Goal: Task Accomplishment & Management: Use online tool/utility

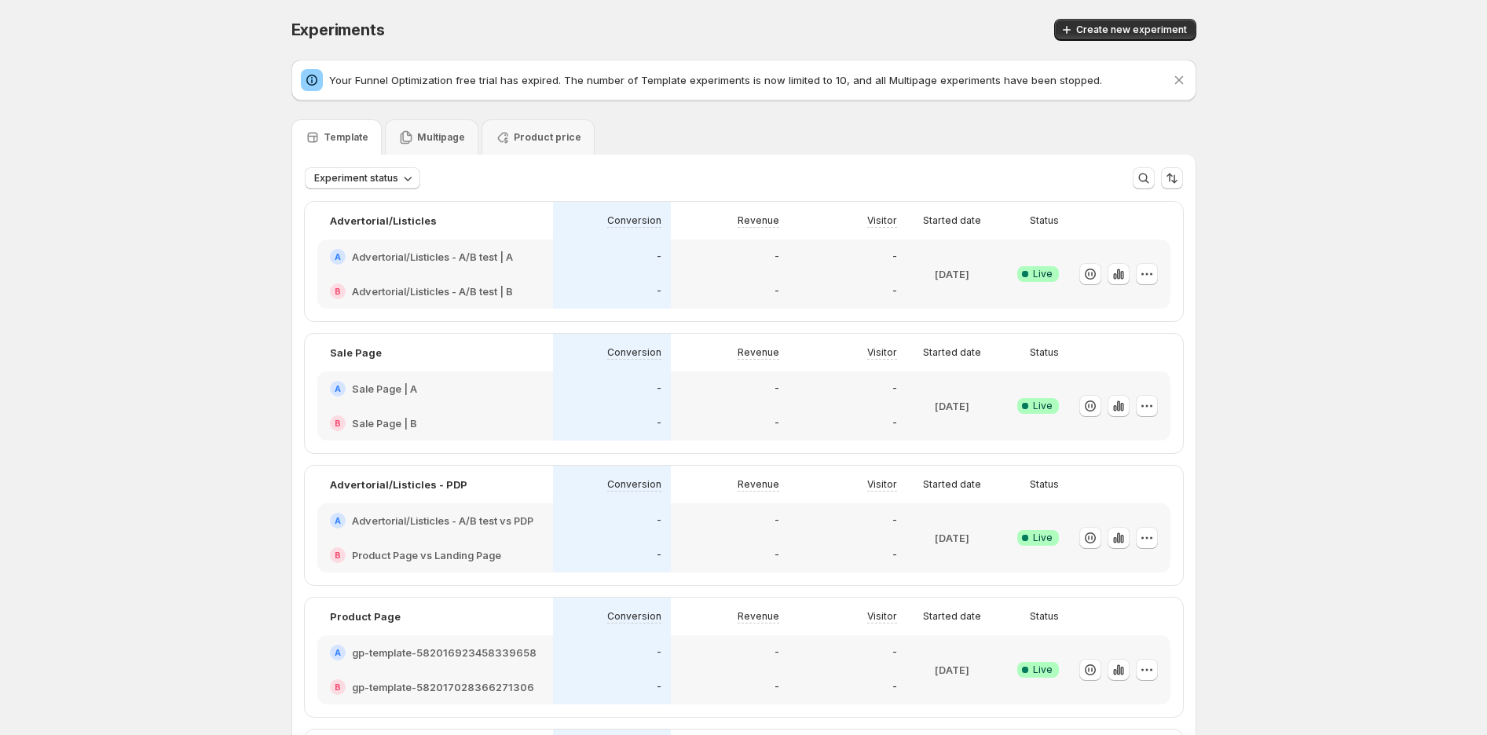
drag, startPoint x: 322, startPoint y: 46, endPoint x: 302, endPoint y: 27, distance: 27.8
click at [302, 27] on span "Experiments" at bounding box center [337, 29] width 93 height 19
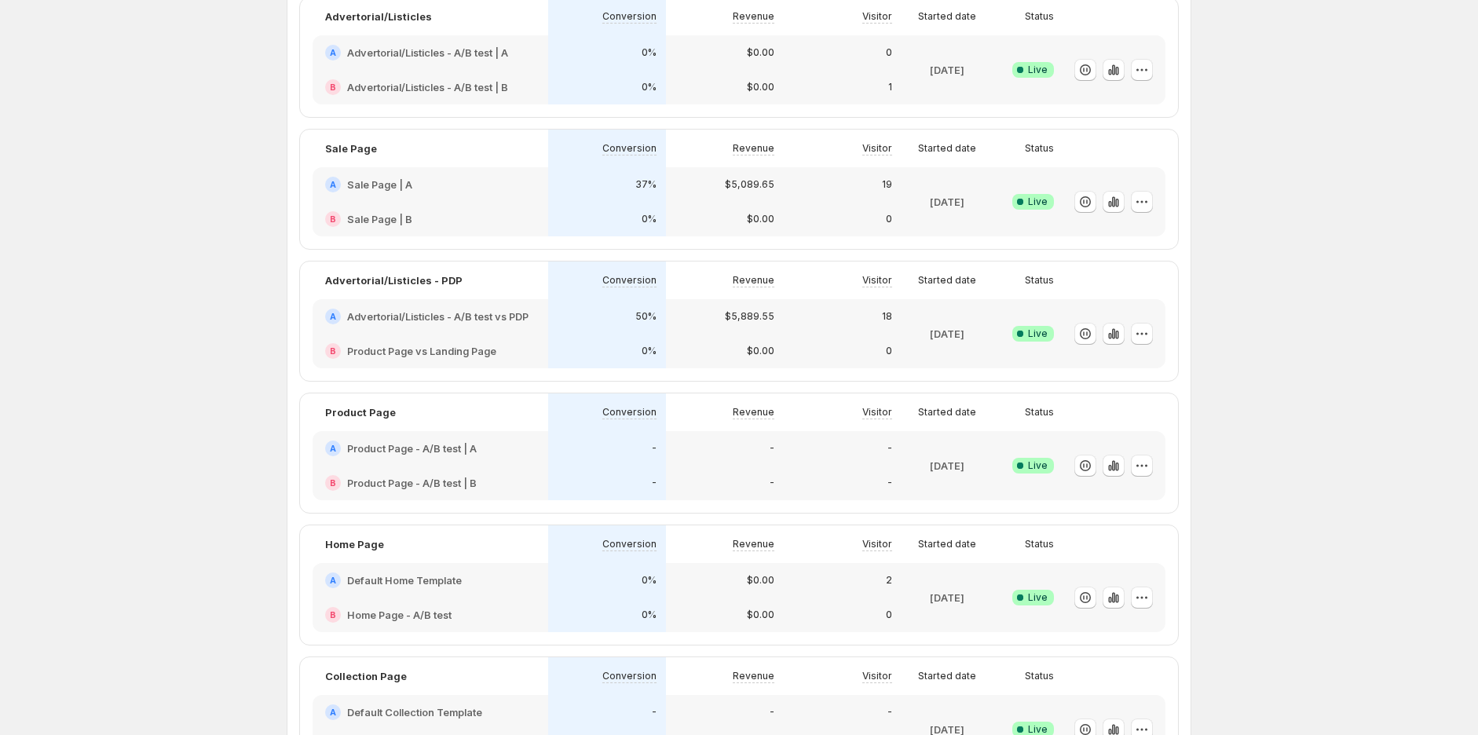
scroll to position [87, 0]
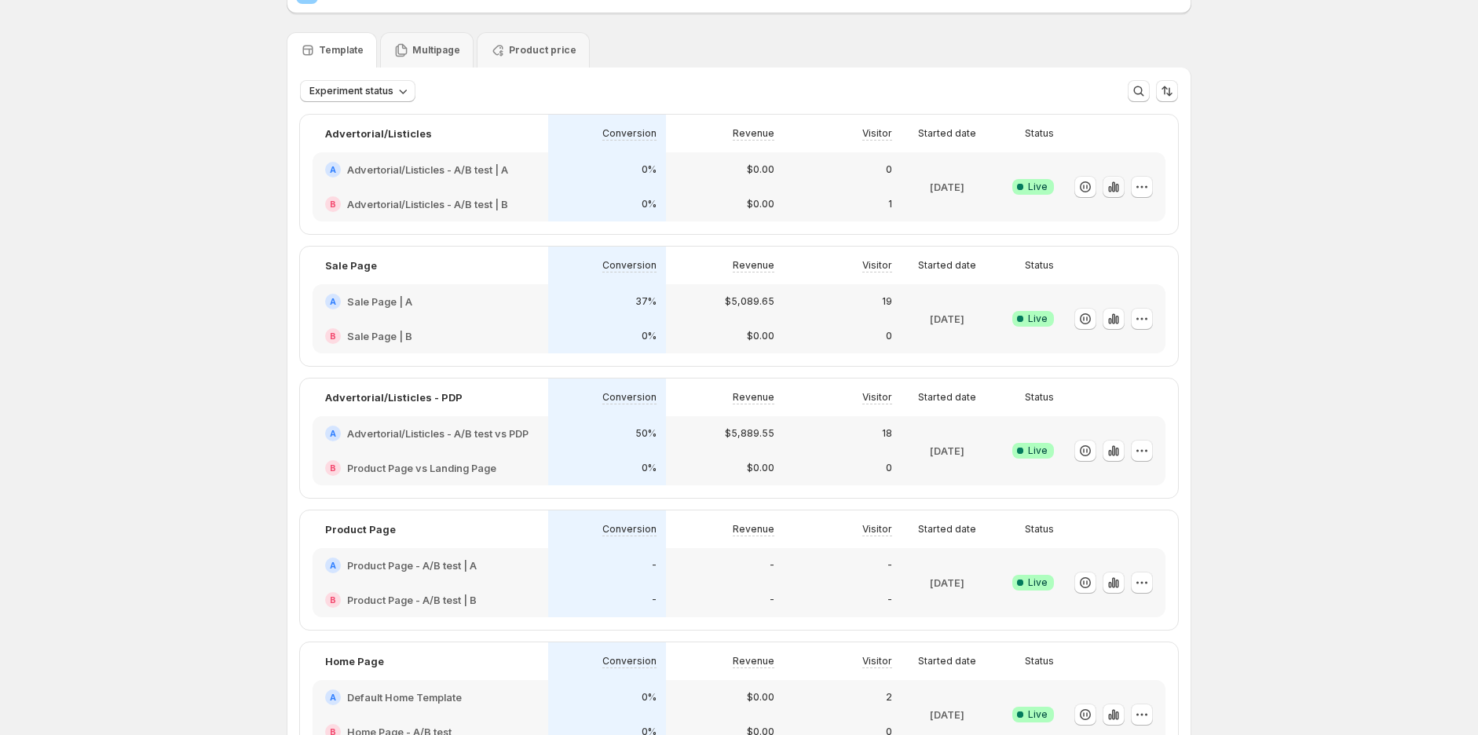
click at [1121, 187] on icon "button" at bounding box center [1114, 187] width 16 height 16
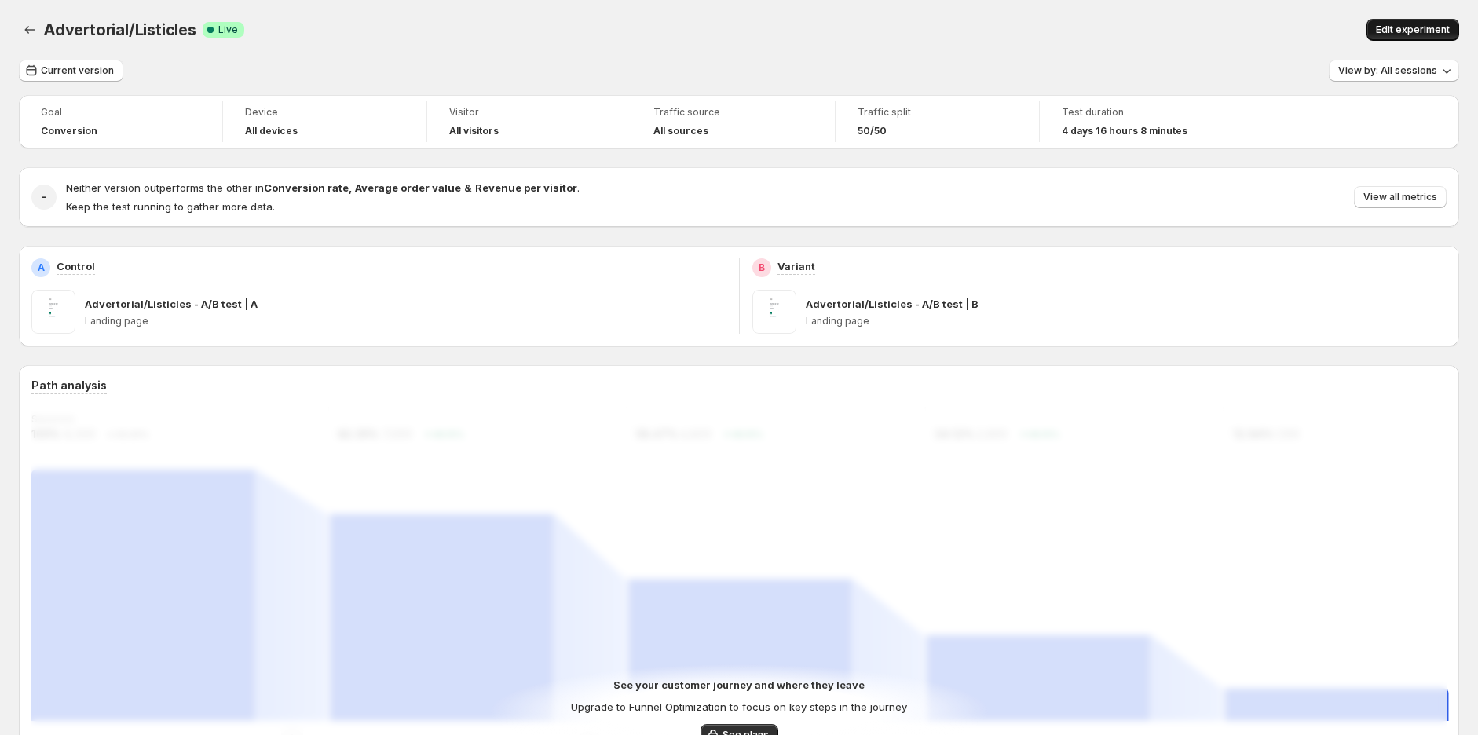
click at [1421, 26] on span "Edit experiment" at bounding box center [1413, 30] width 74 height 13
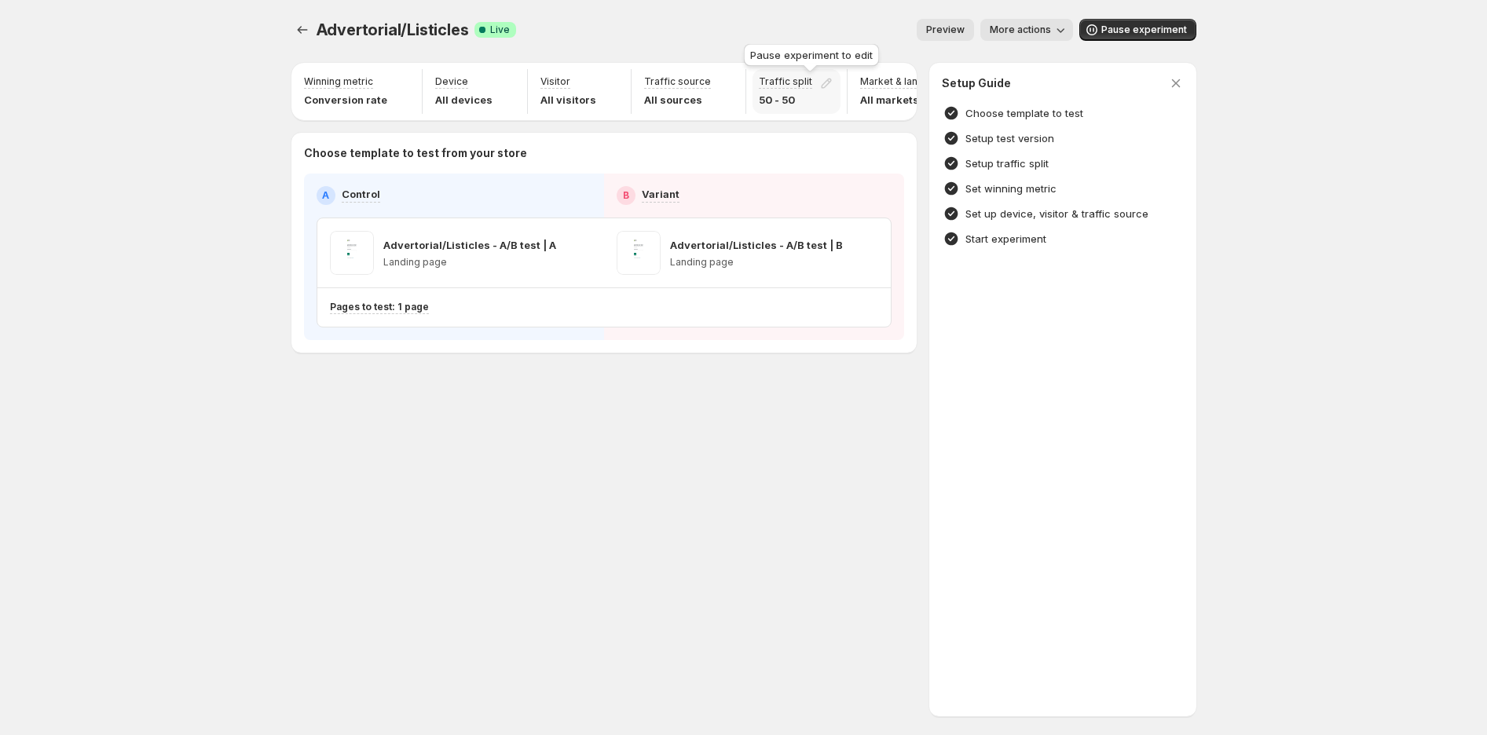
click at [818, 79] on div at bounding box center [829, 86] width 22 height 22
click at [307, 19] on div at bounding box center [303, 30] width 25 height 22
click at [307, 26] on icon "Experiments" at bounding box center [302, 30] width 16 height 16
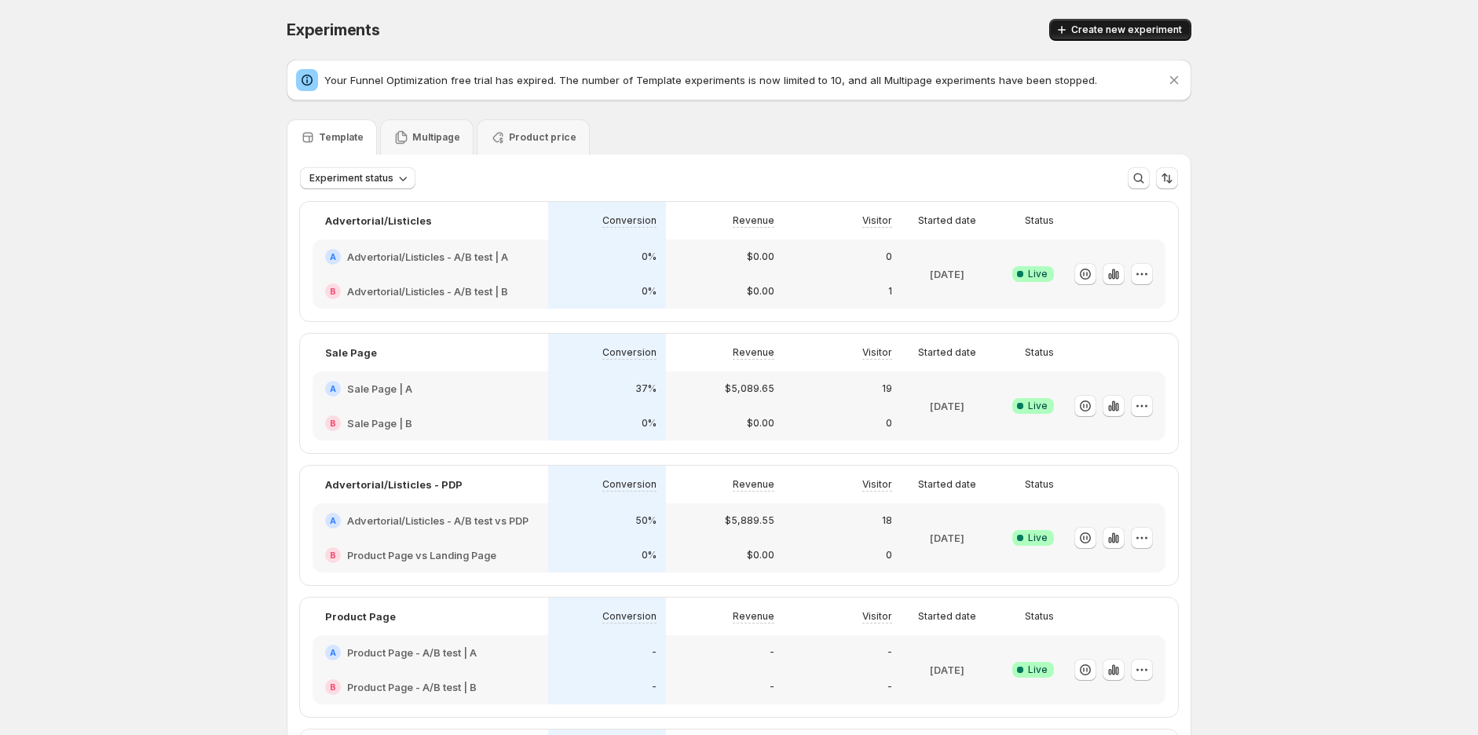
click at [1084, 30] on span "Create new experiment" at bounding box center [1126, 30] width 111 height 13
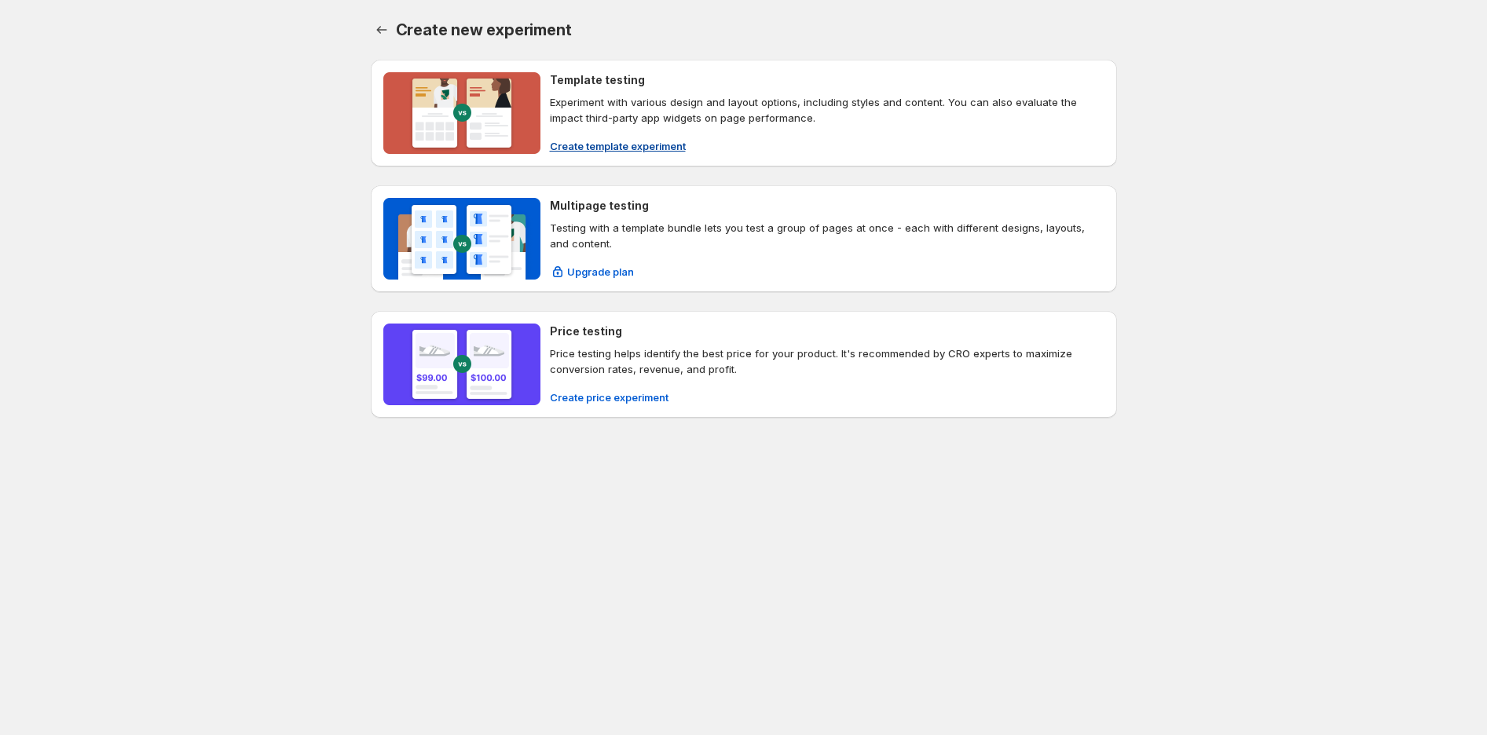
click at [628, 135] on button "Create template experiment" at bounding box center [617, 146] width 155 height 25
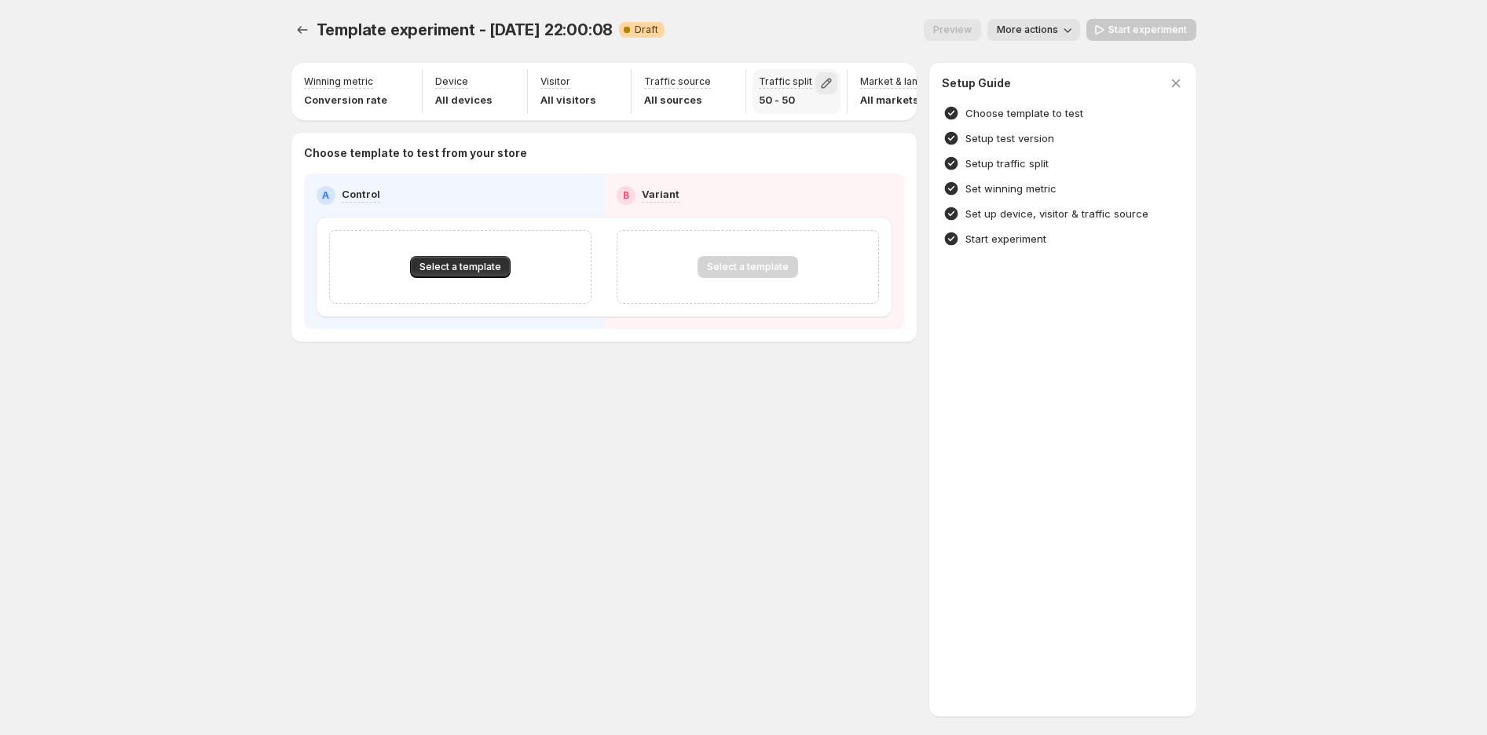
click at [821, 86] on icon "button" at bounding box center [826, 84] width 10 height 10
click at [1176, 79] on icon "button" at bounding box center [1176, 83] width 16 height 16
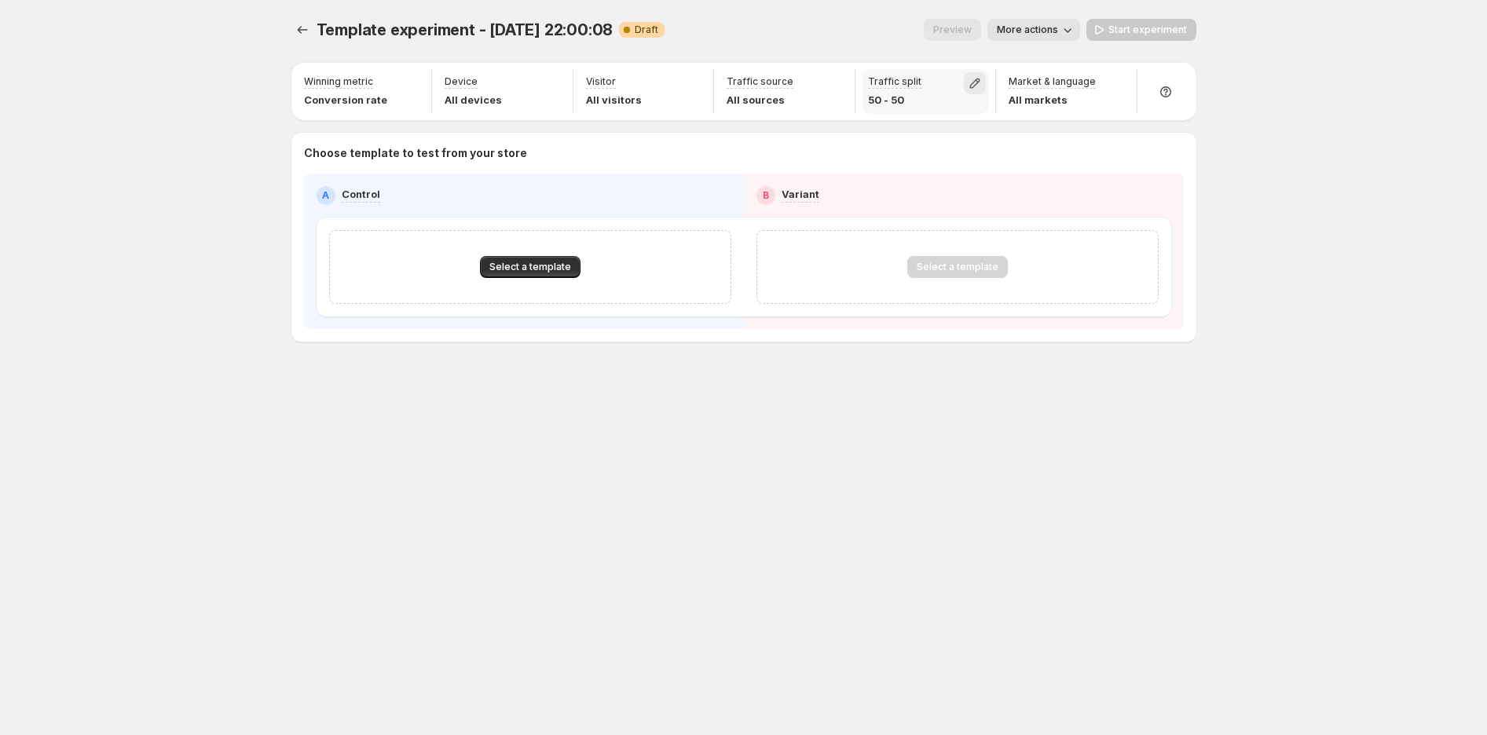
click at [978, 79] on icon "button" at bounding box center [975, 84] width 10 height 10
click at [975, 80] on icon "button" at bounding box center [975, 84] width 10 height 10
click at [972, 81] on icon "button" at bounding box center [975, 83] width 16 height 16
click at [553, 263] on span "Select a template" at bounding box center [530, 267] width 82 height 13
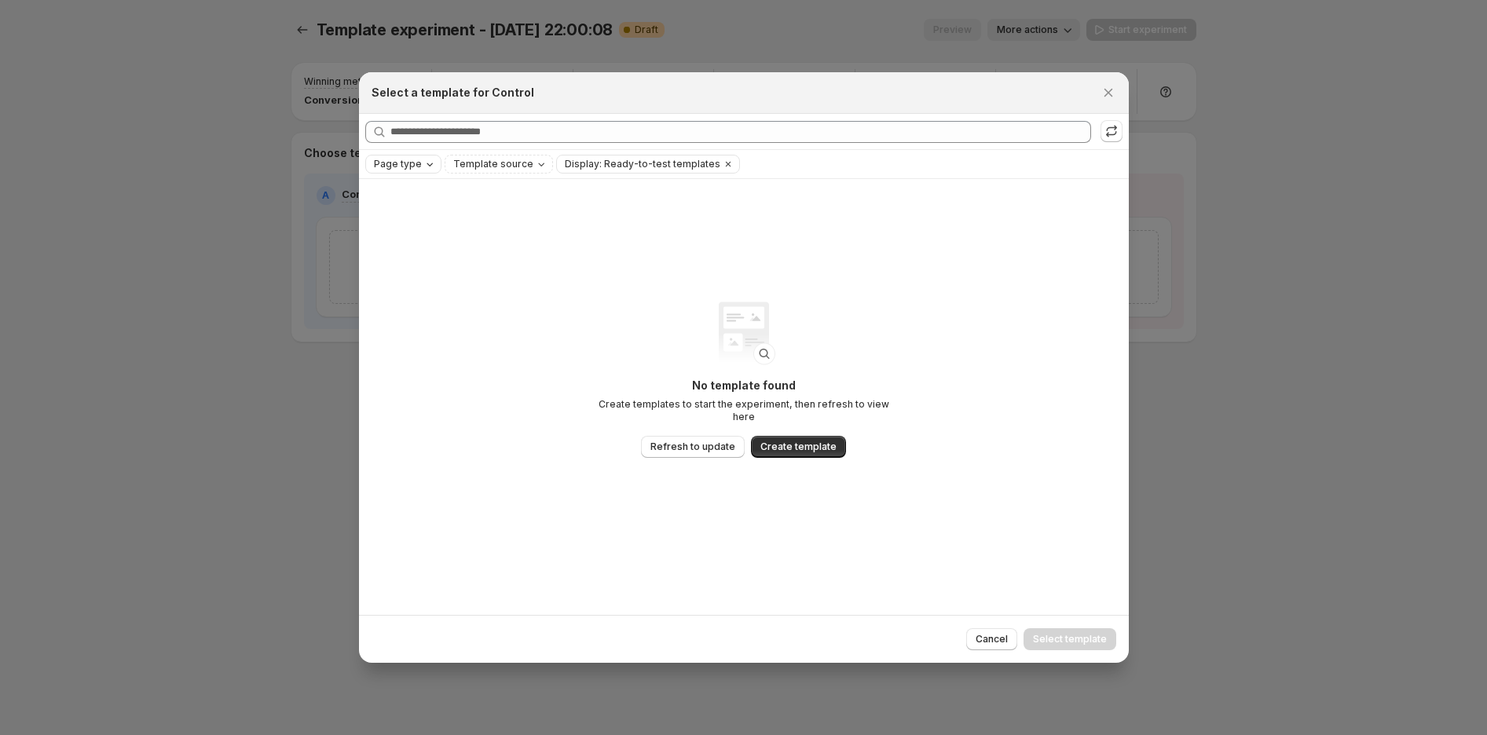
click at [418, 166] on div "Page type" at bounding box center [404, 164] width 65 height 16
click at [437, 196] on span "Landing page" at bounding box center [429, 195] width 68 height 13
click at [493, 382] on div "No template found Create templates to start the experiment, then refresh to vie…" at bounding box center [744, 397] width 770 height 436
click at [1110, 132] on icon ":reo:" at bounding box center [1111, 131] width 16 height 16
click at [1110, 94] on icon "Close" at bounding box center [1108, 93] width 16 height 16
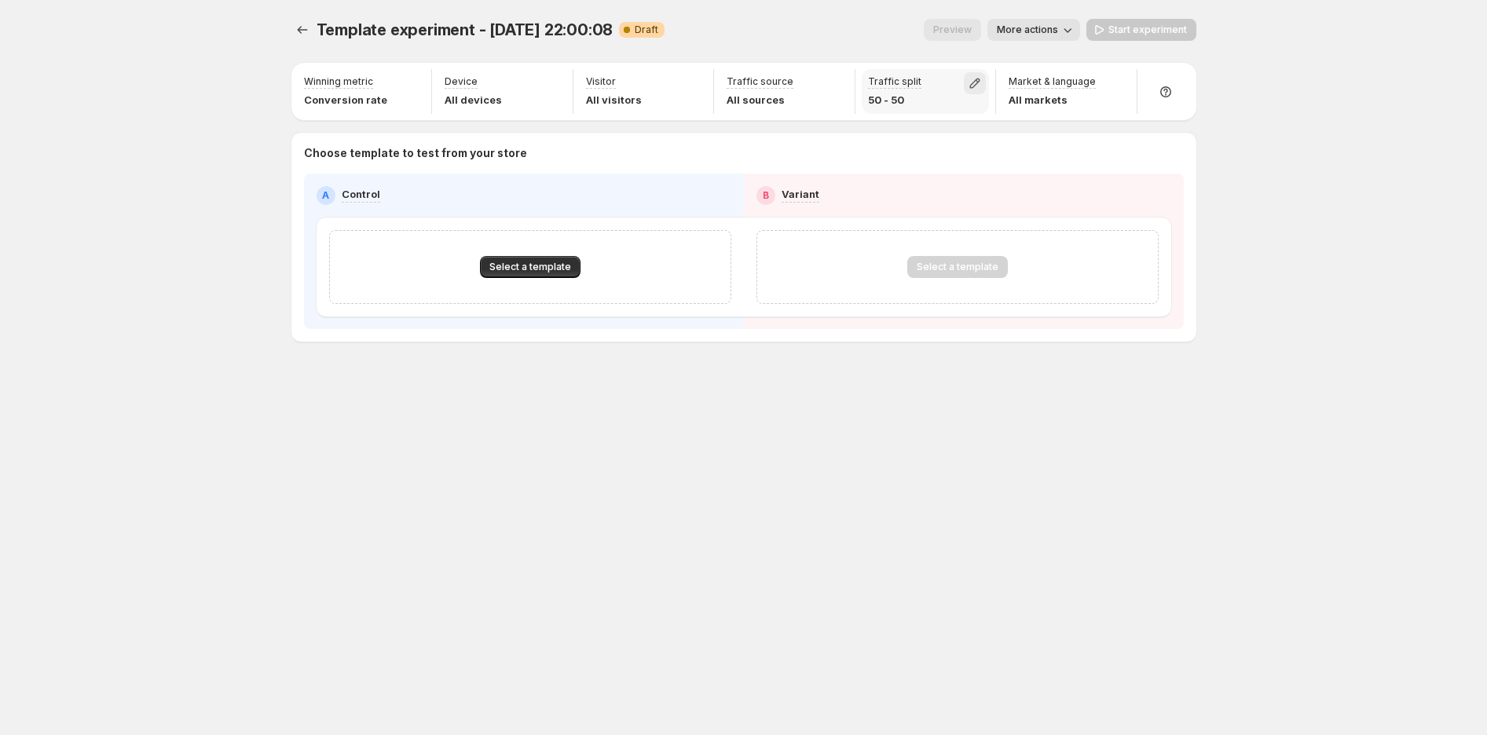
click at [980, 80] on icon "button" at bounding box center [975, 83] width 16 height 16
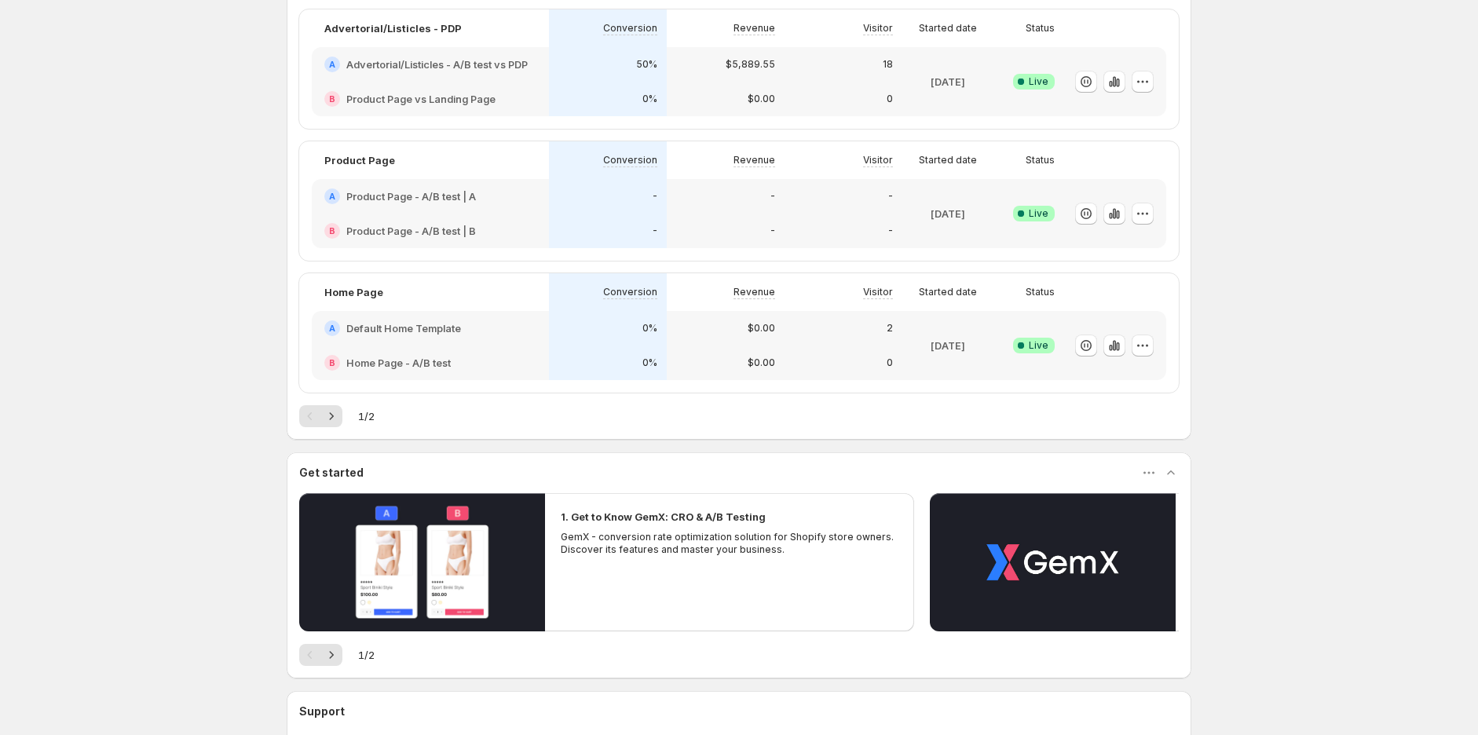
scroll to position [751, 0]
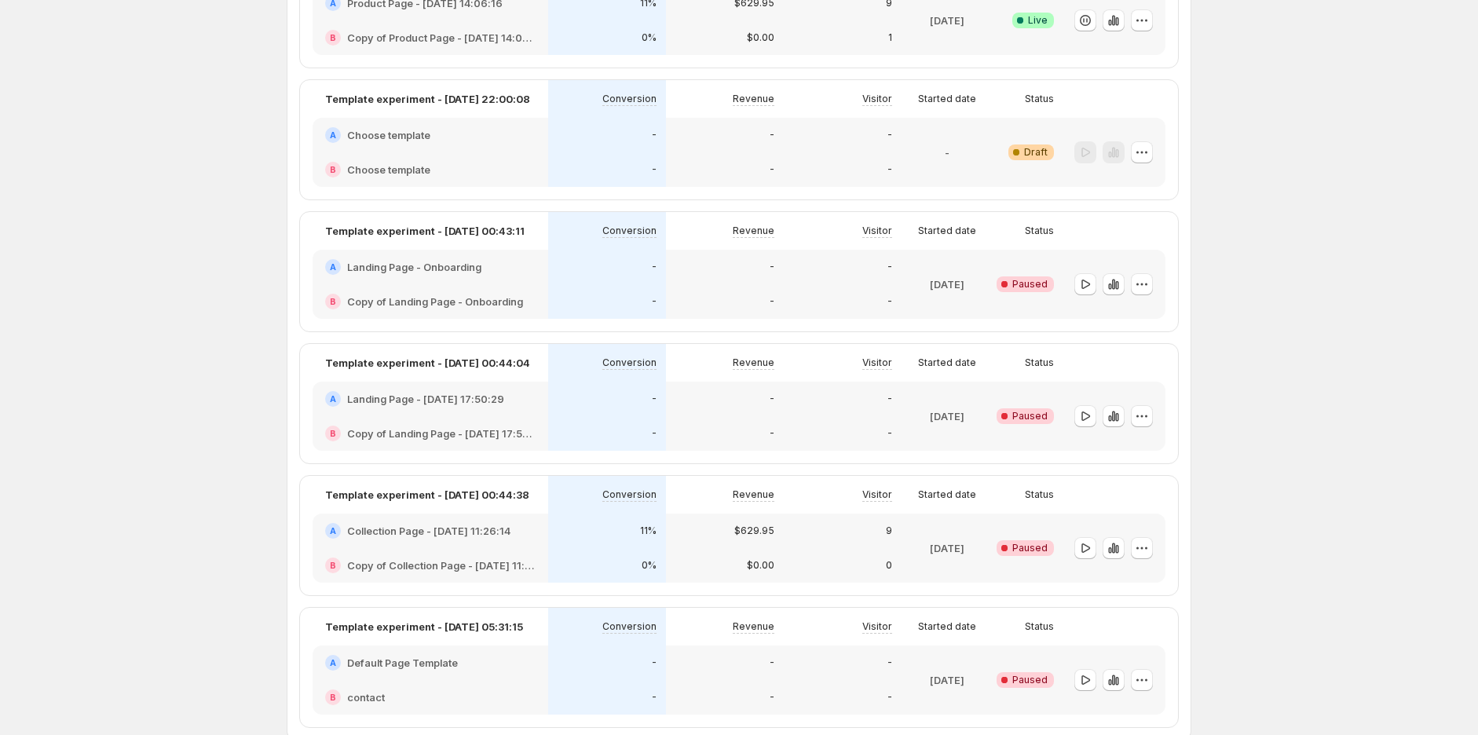
scroll to position [960, 0]
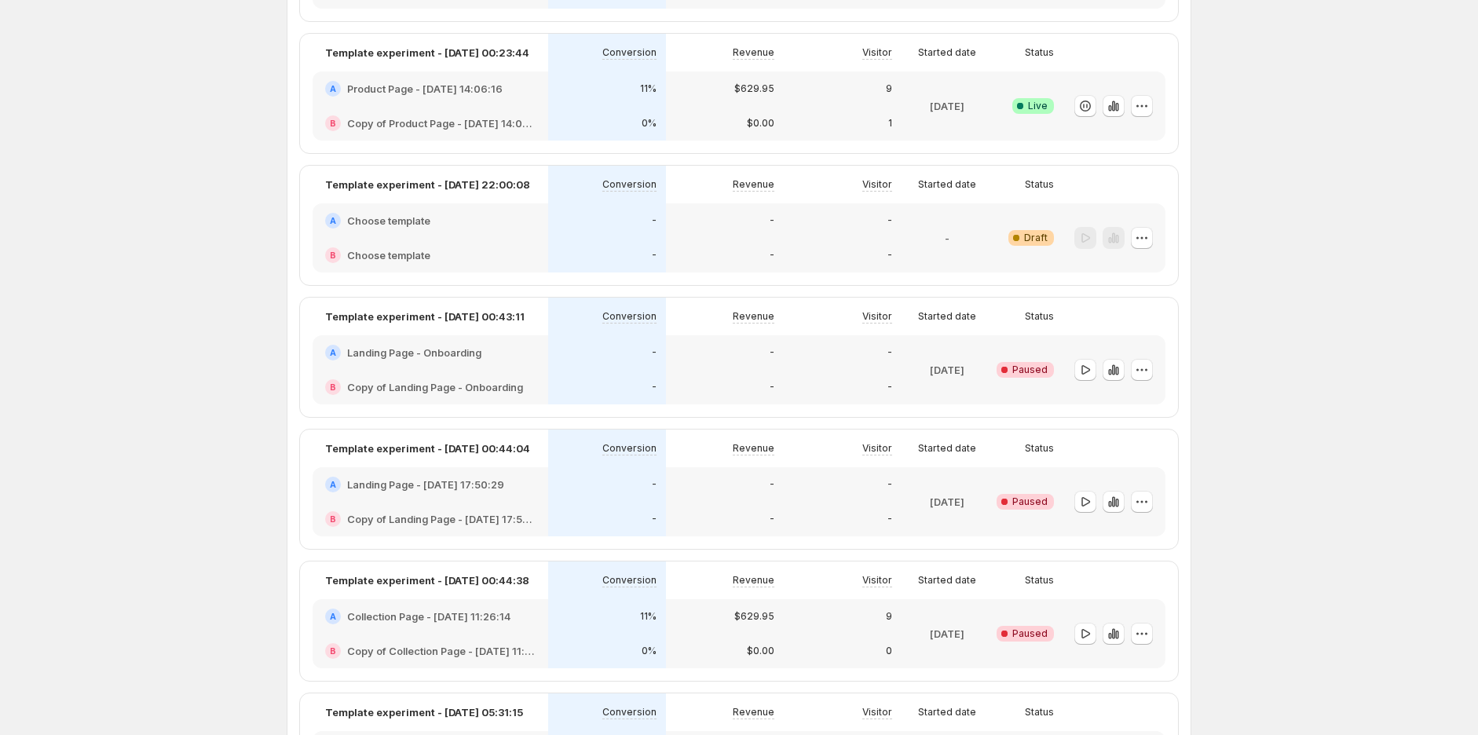
click at [443, 350] on h2 "Landing Page - Onboarding" at bounding box center [414, 353] width 134 height 16
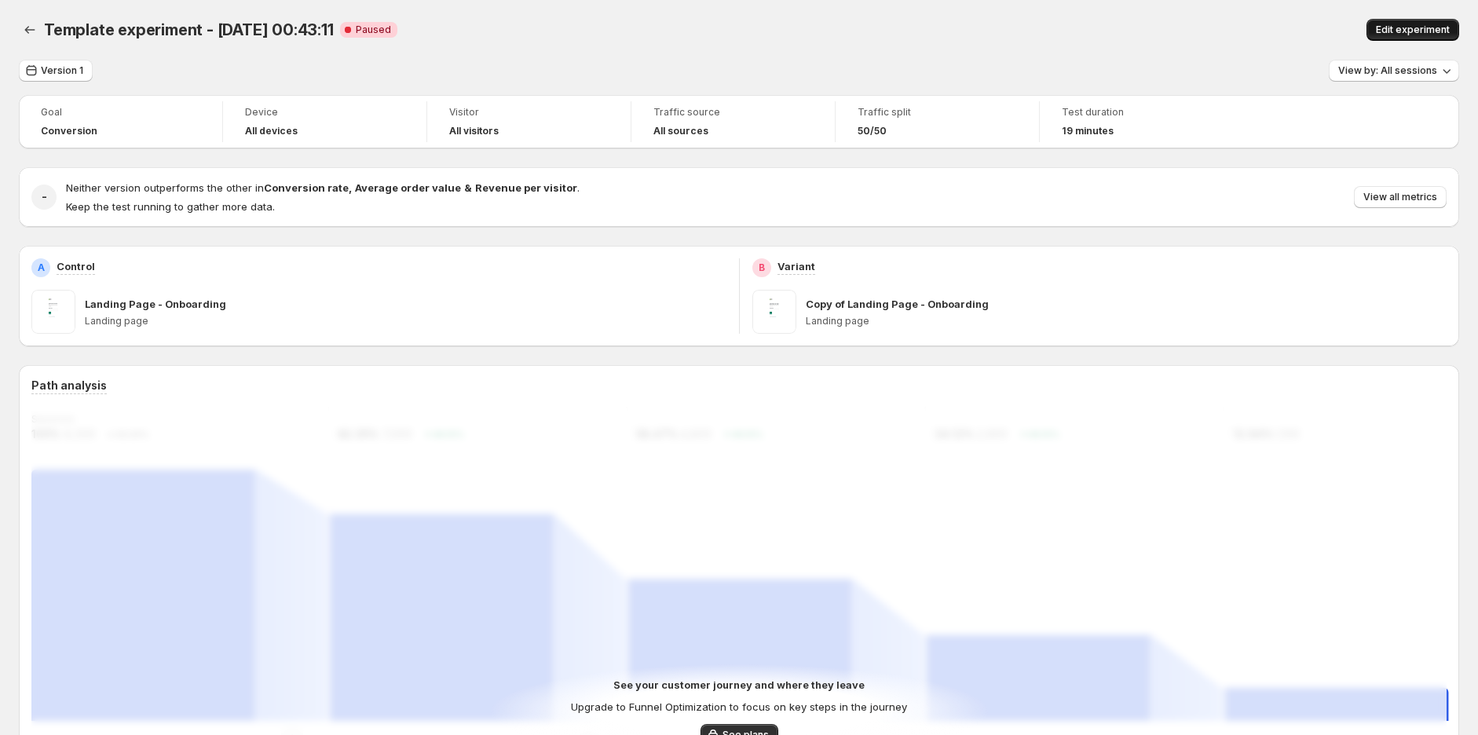
click at [1422, 27] on span "Edit experiment" at bounding box center [1413, 30] width 74 height 13
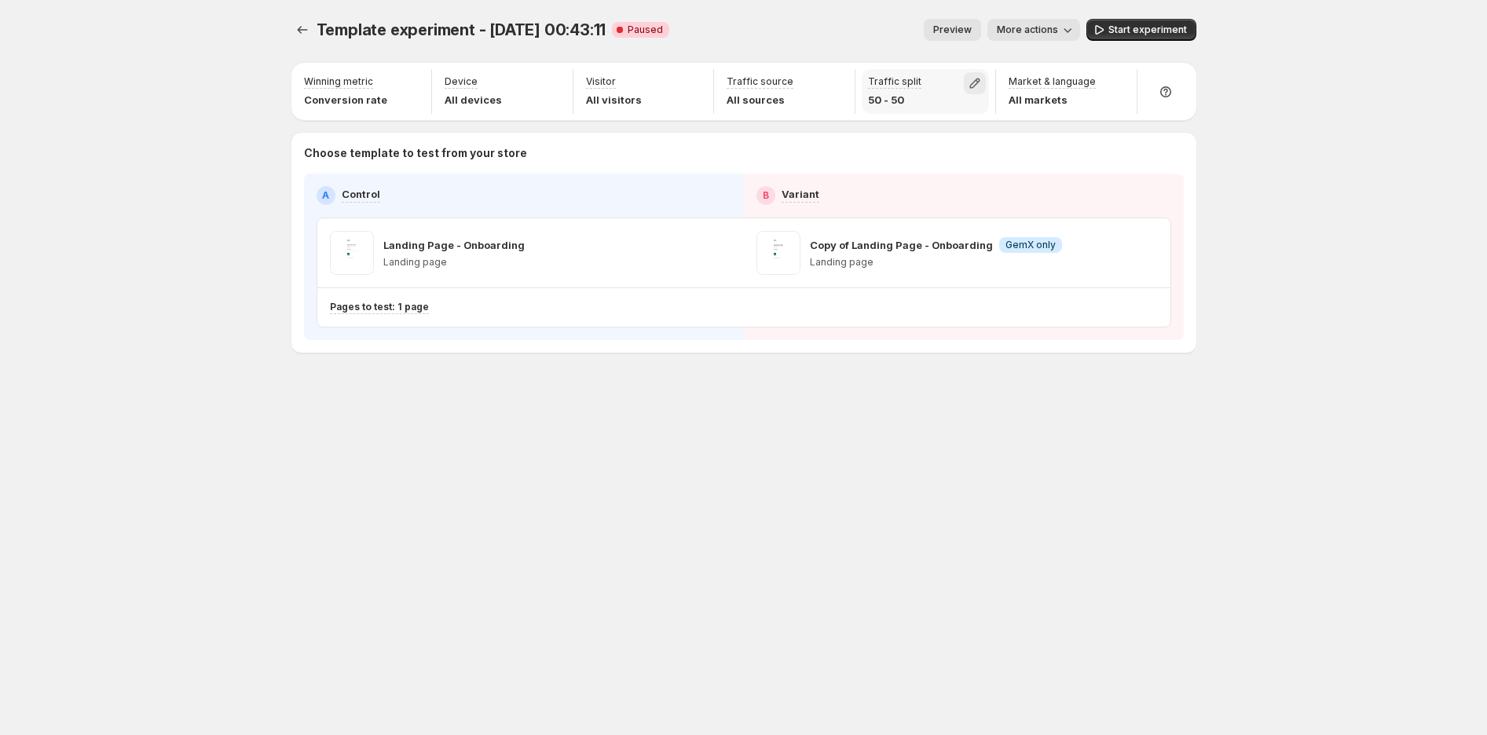
click at [978, 88] on icon "button" at bounding box center [975, 83] width 16 height 16
click at [978, 82] on icon "button" at bounding box center [975, 83] width 16 height 16
click at [980, 82] on icon "button" at bounding box center [975, 83] width 16 height 16
click at [982, 83] on button "button" at bounding box center [975, 83] width 22 height 22
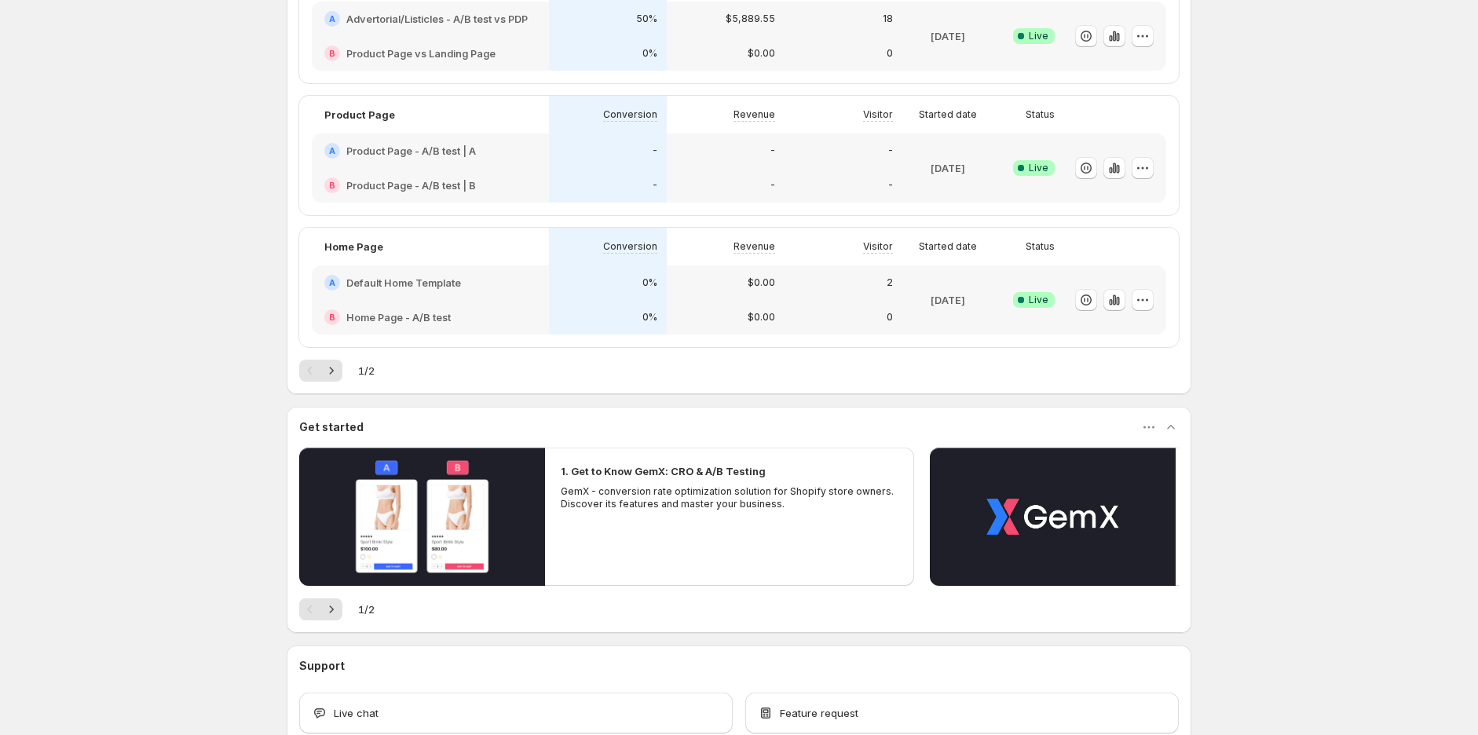
scroll to position [751, 0]
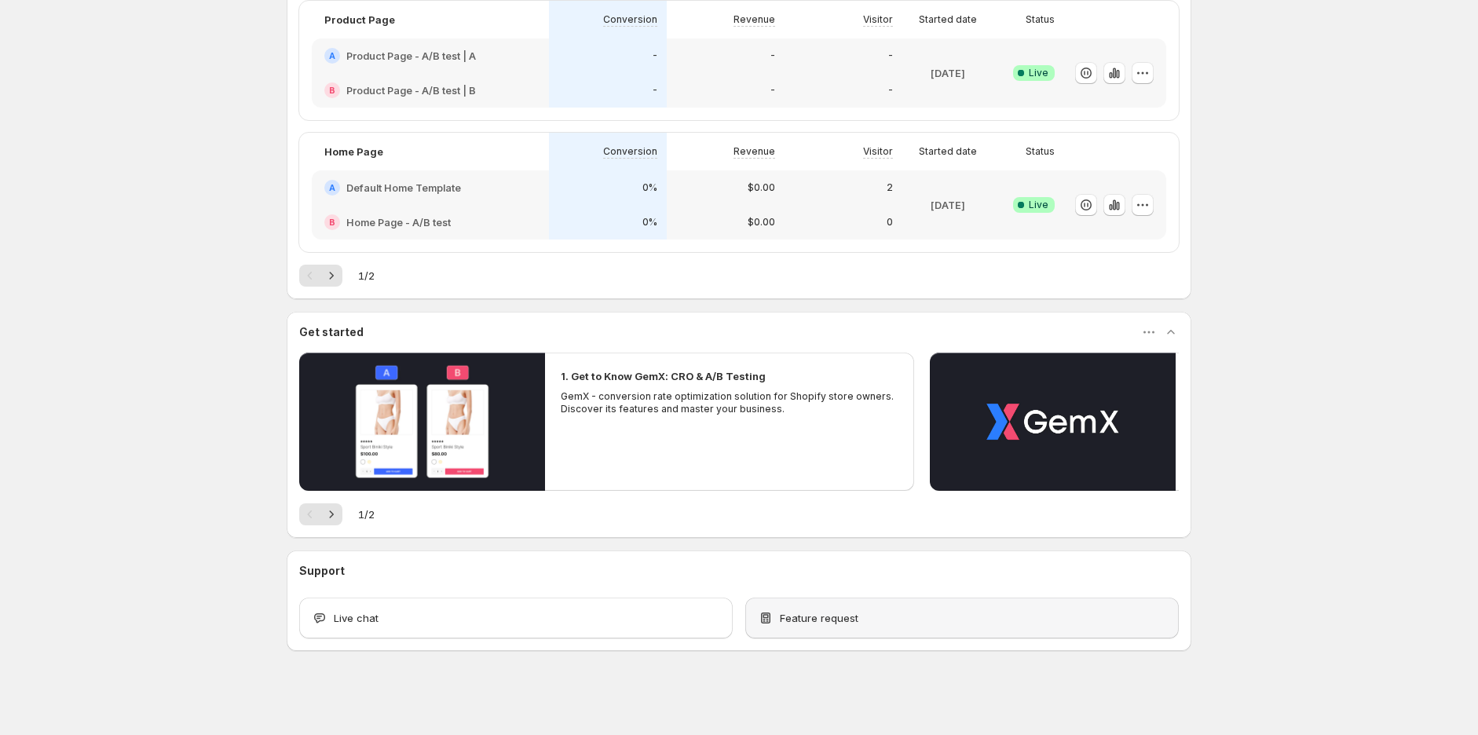
click at [821, 611] on span "Feature request" at bounding box center [819, 618] width 79 height 16
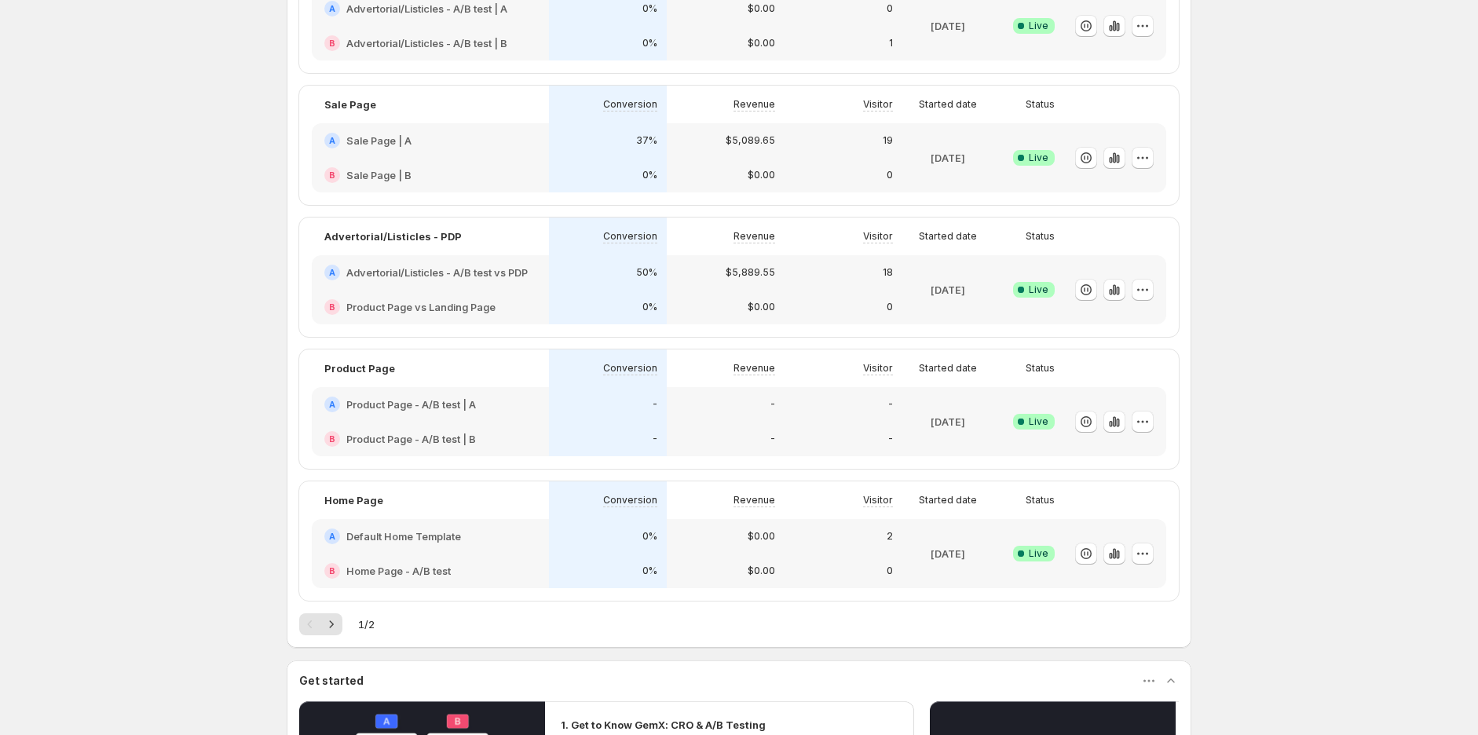
scroll to position [0, 0]
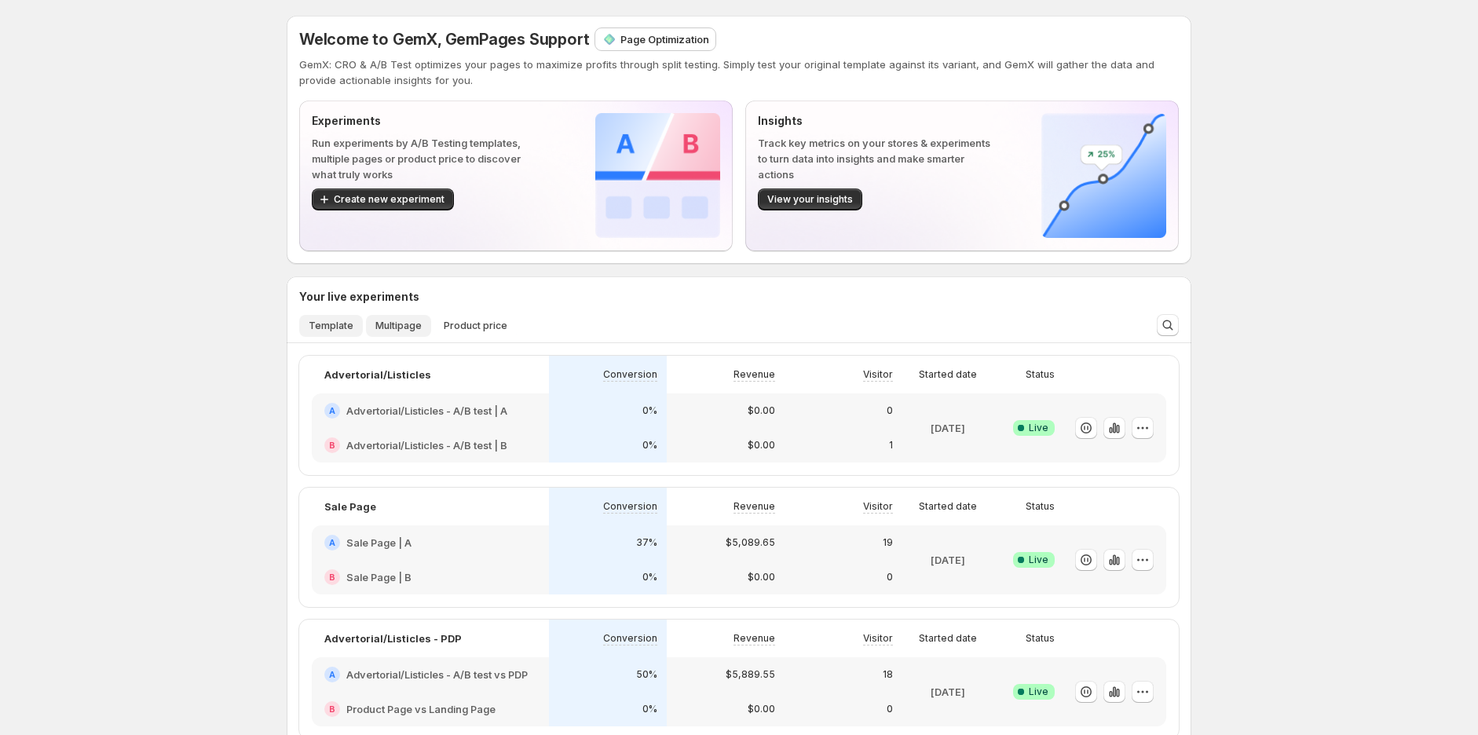
click at [398, 326] on span "Multipage" at bounding box center [398, 326] width 46 height 13
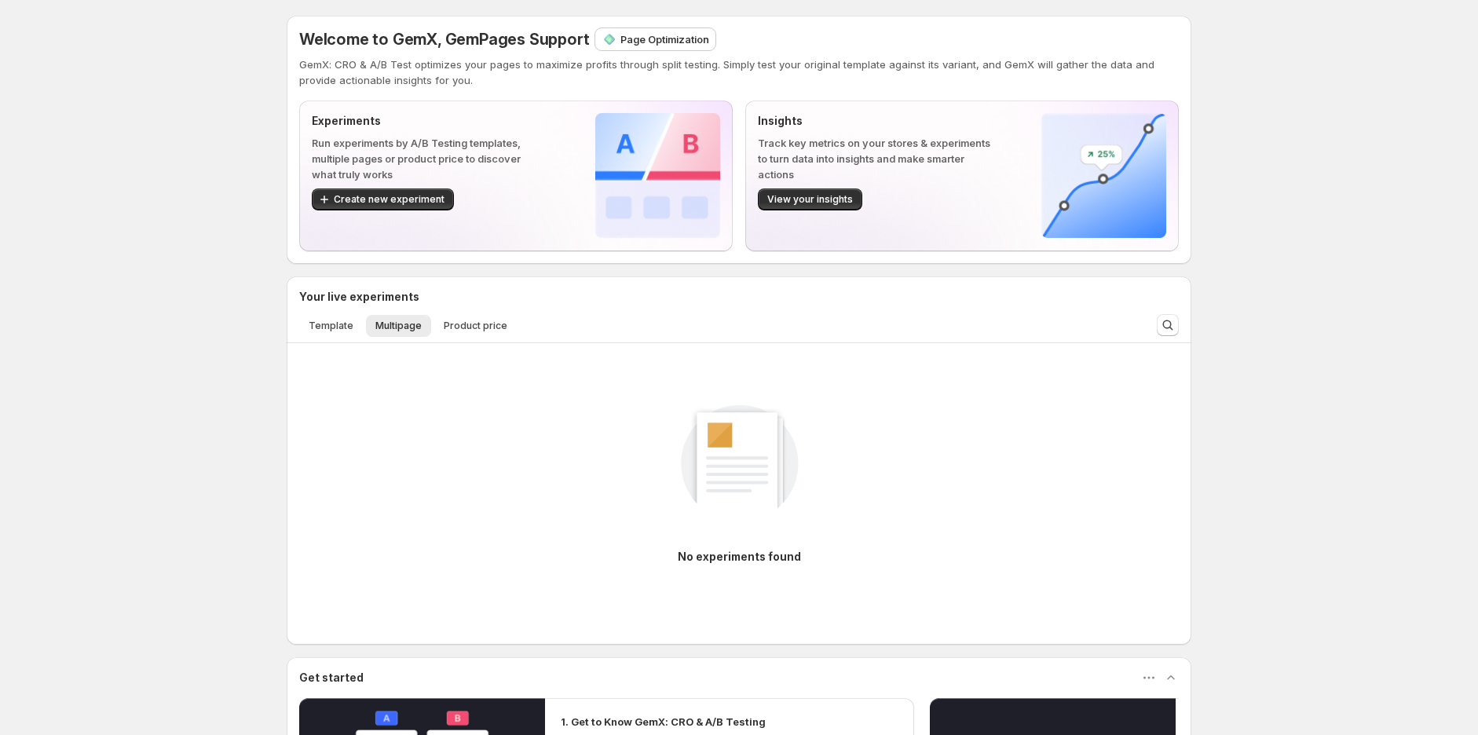
click at [653, 511] on div "No experiments found" at bounding box center [739, 476] width 880 height 210
click at [326, 321] on span "Template" at bounding box center [331, 326] width 45 height 13
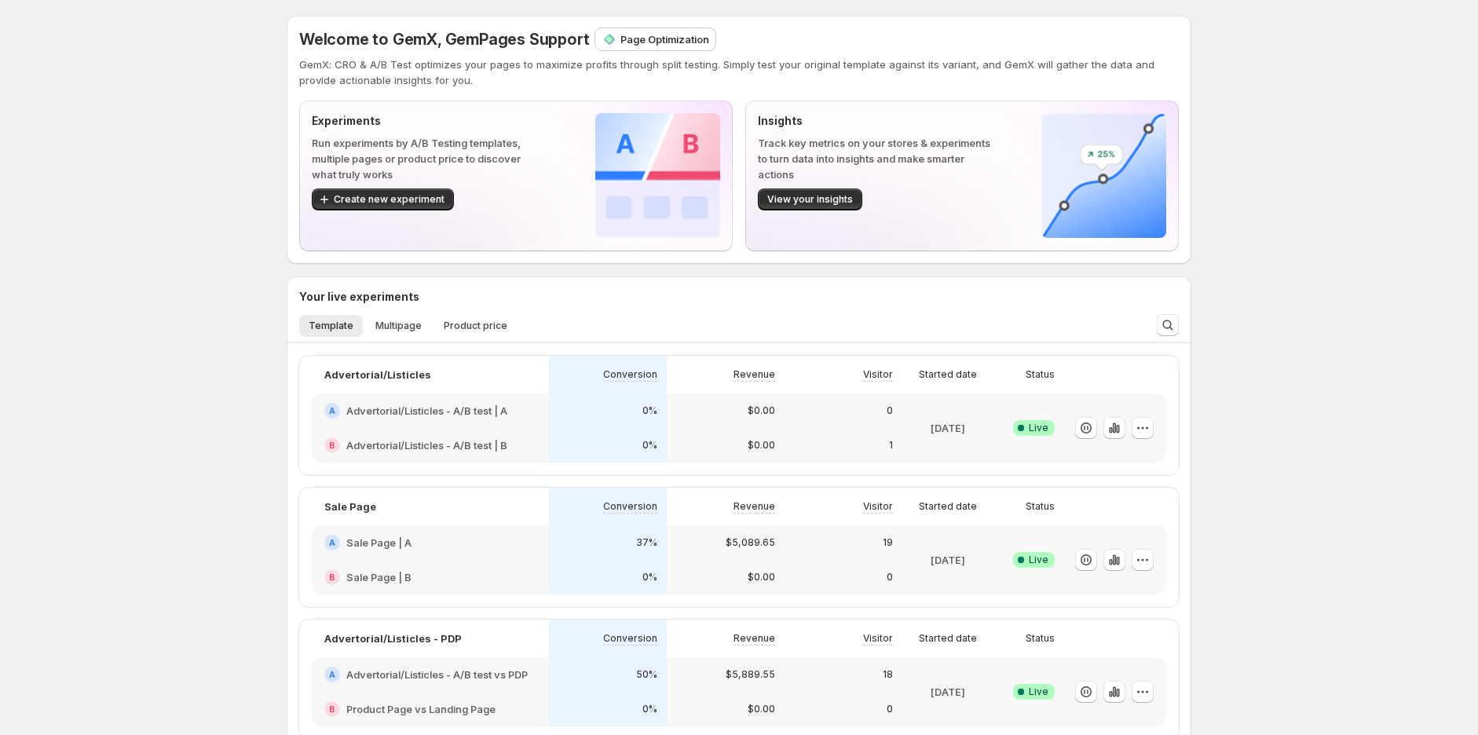
click at [397, 308] on div "Template Multipage Product price More views Template Multipage Product price Mo…" at bounding box center [717, 325] width 854 height 35
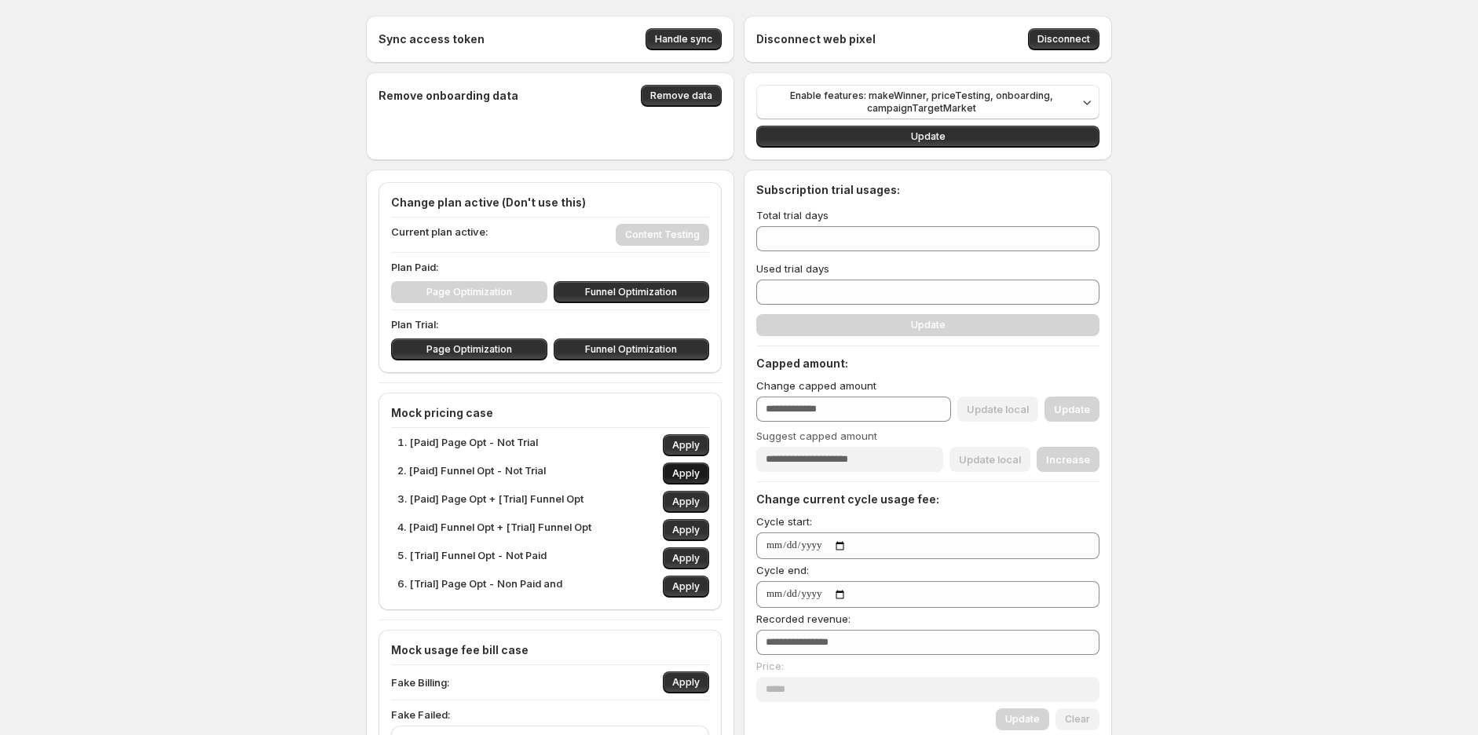
click at [683, 471] on span "Apply" at bounding box center [685, 473] width 27 height 13
type input "***"
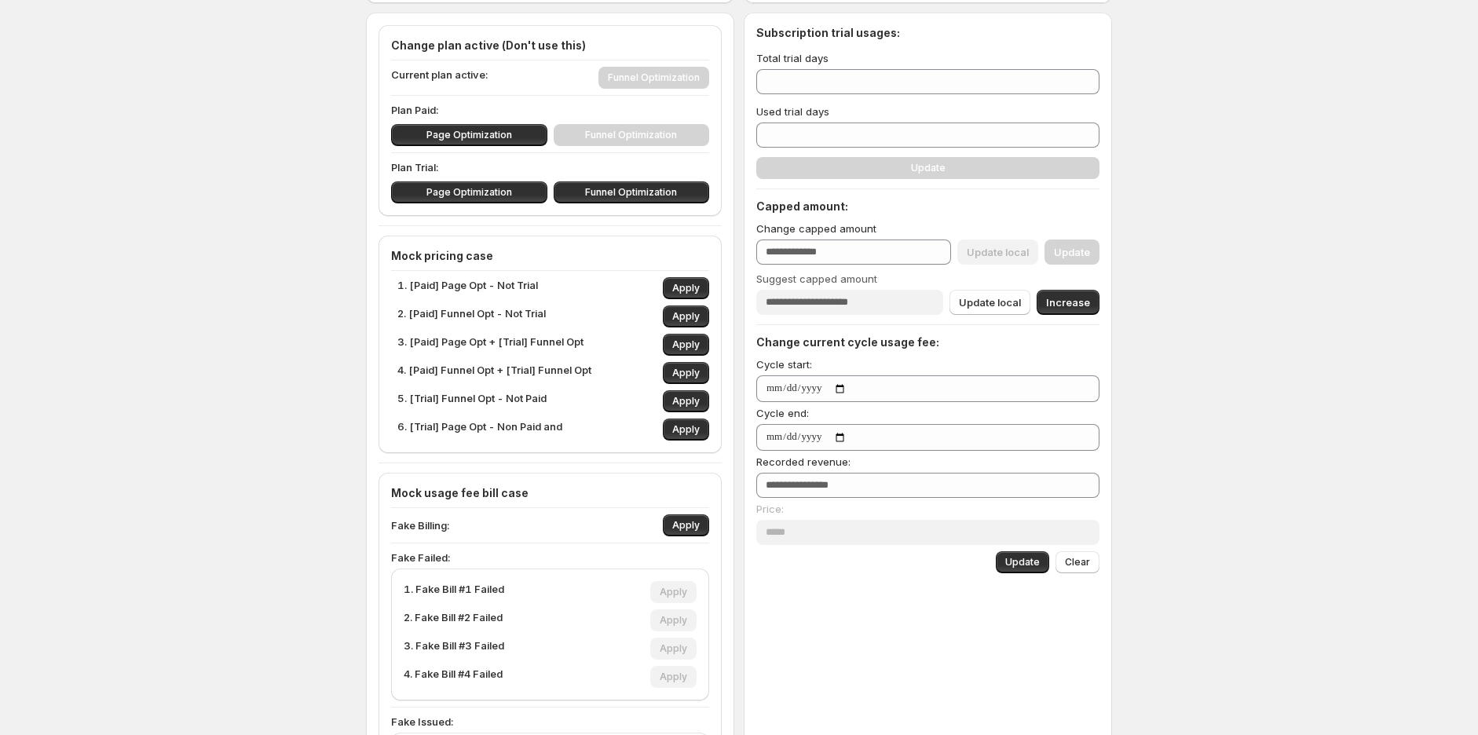
scroll to position [174, 0]
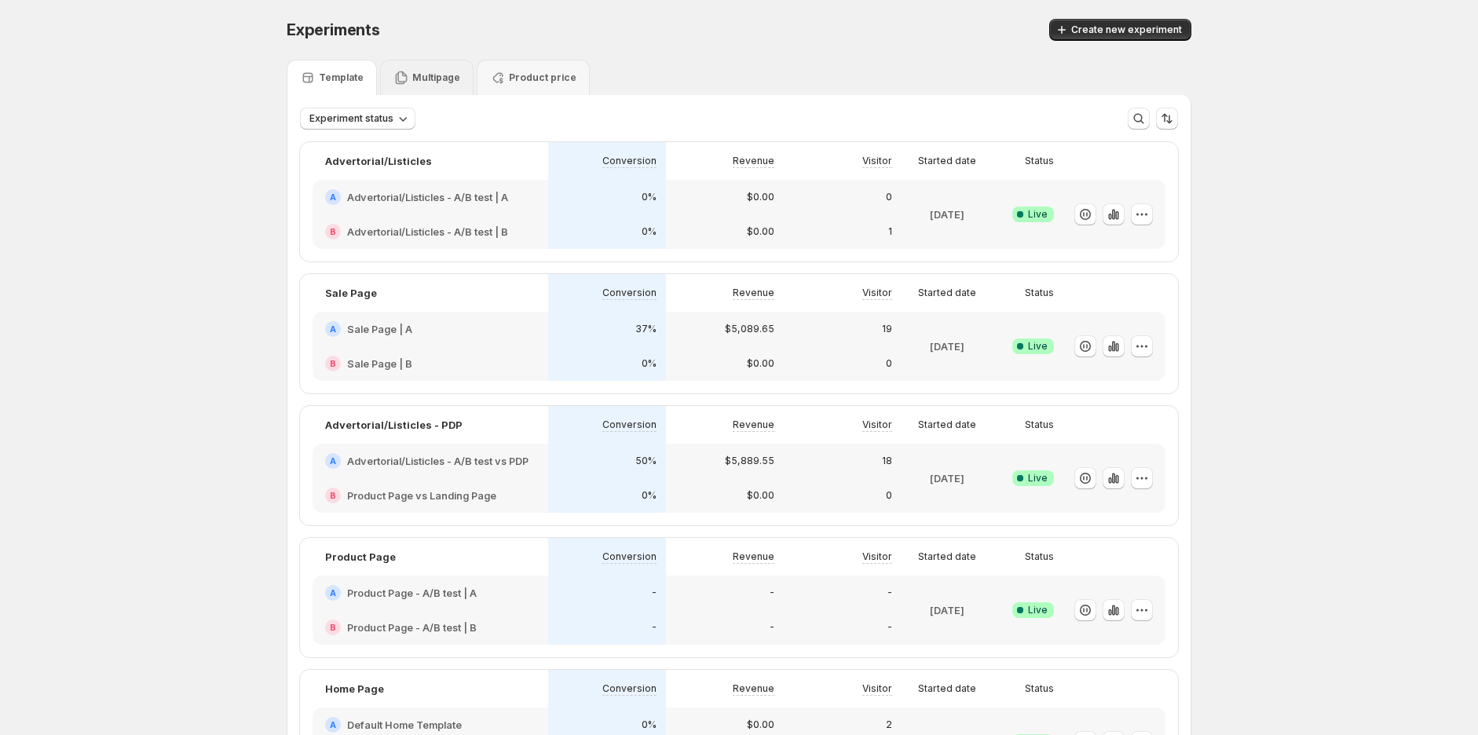
click at [415, 78] on p "Multipage" at bounding box center [436, 77] width 48 height 13
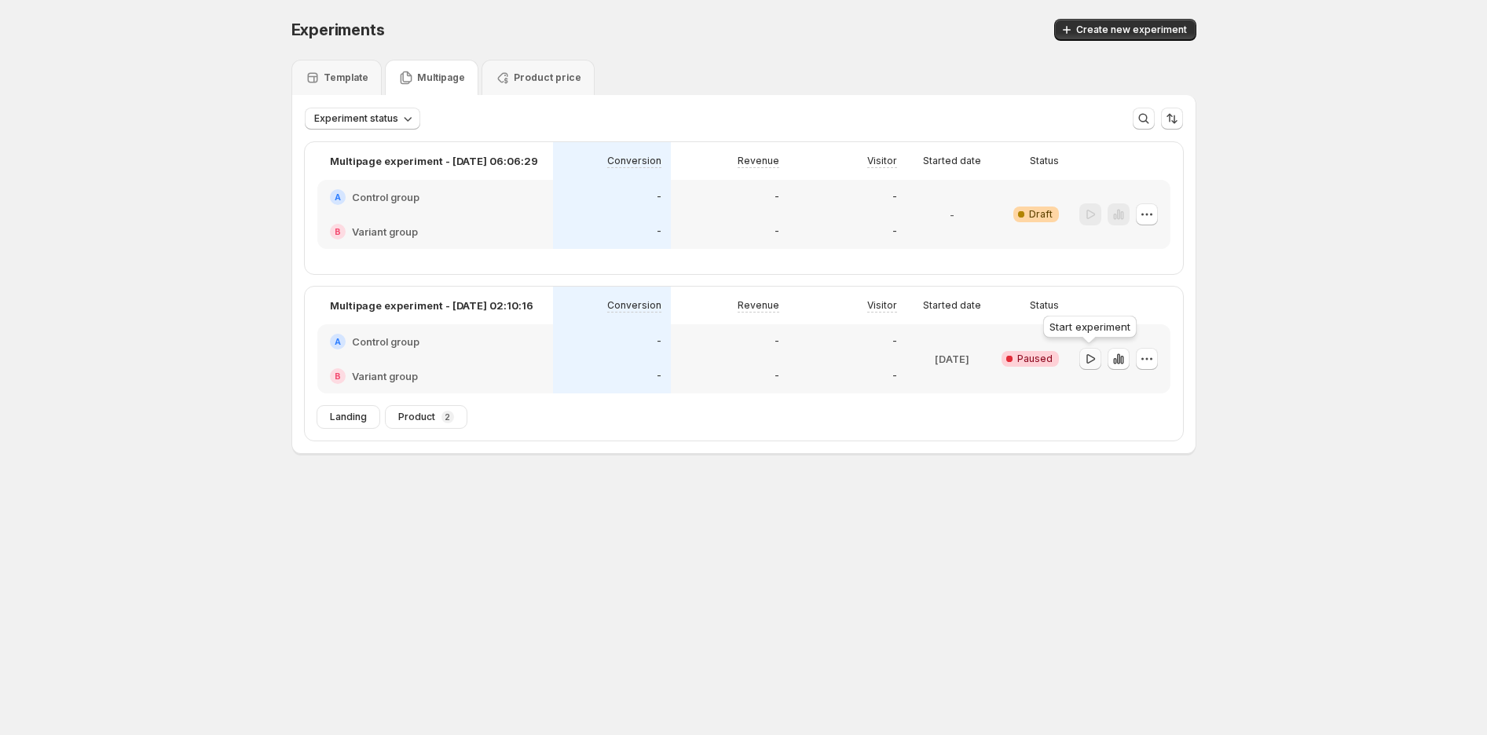
click at [1085, 357] on icon "button" at bounding box center [1090, 359] width 16 height 16
click at [1088, 361] on icon "button" at bounding box center [1090, 359] width 16 height 16
click at [500, 324] on div "A Control group" at bounding box center [435, 341] width 236 height 35
click at [498, 306] on p "Multipage experiment - [DATE] 02:10:16" at bounding box center [431, 306] width 203 height 16
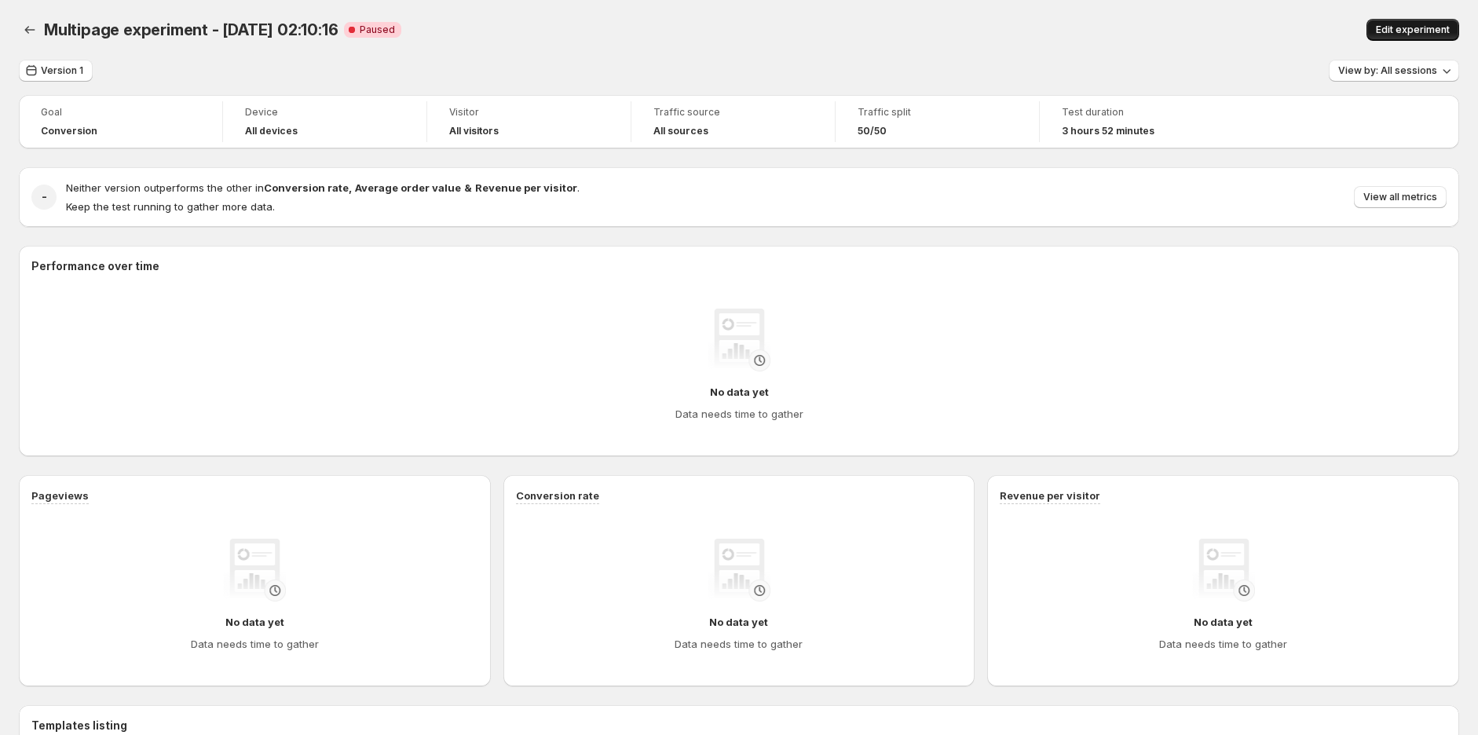
click at [1421, 34] on span "Edit experiment" at bounding box center [1413, 30] width 74 height 13
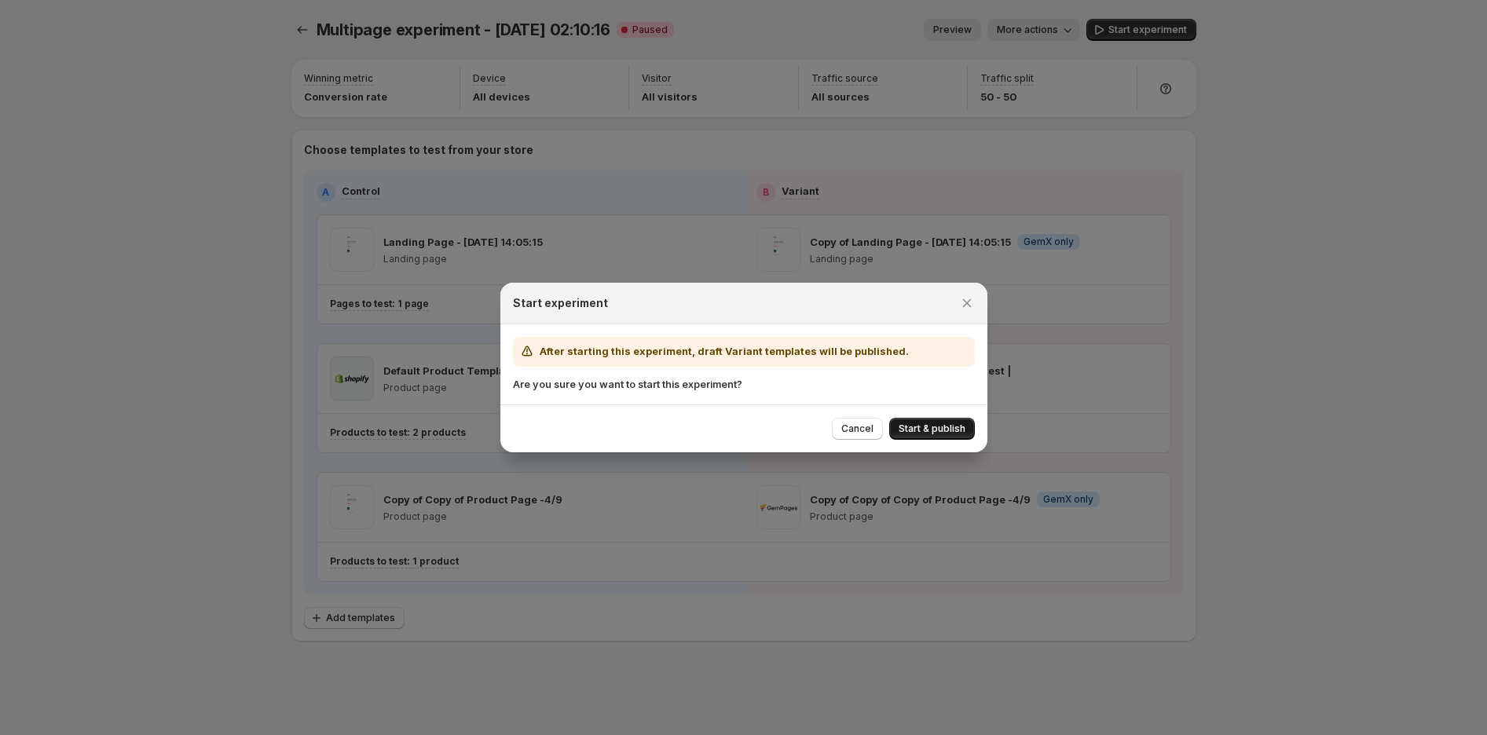
click at [928, 429] on span "Start & publish" at bounding box center [931, 429] width 67 height 13
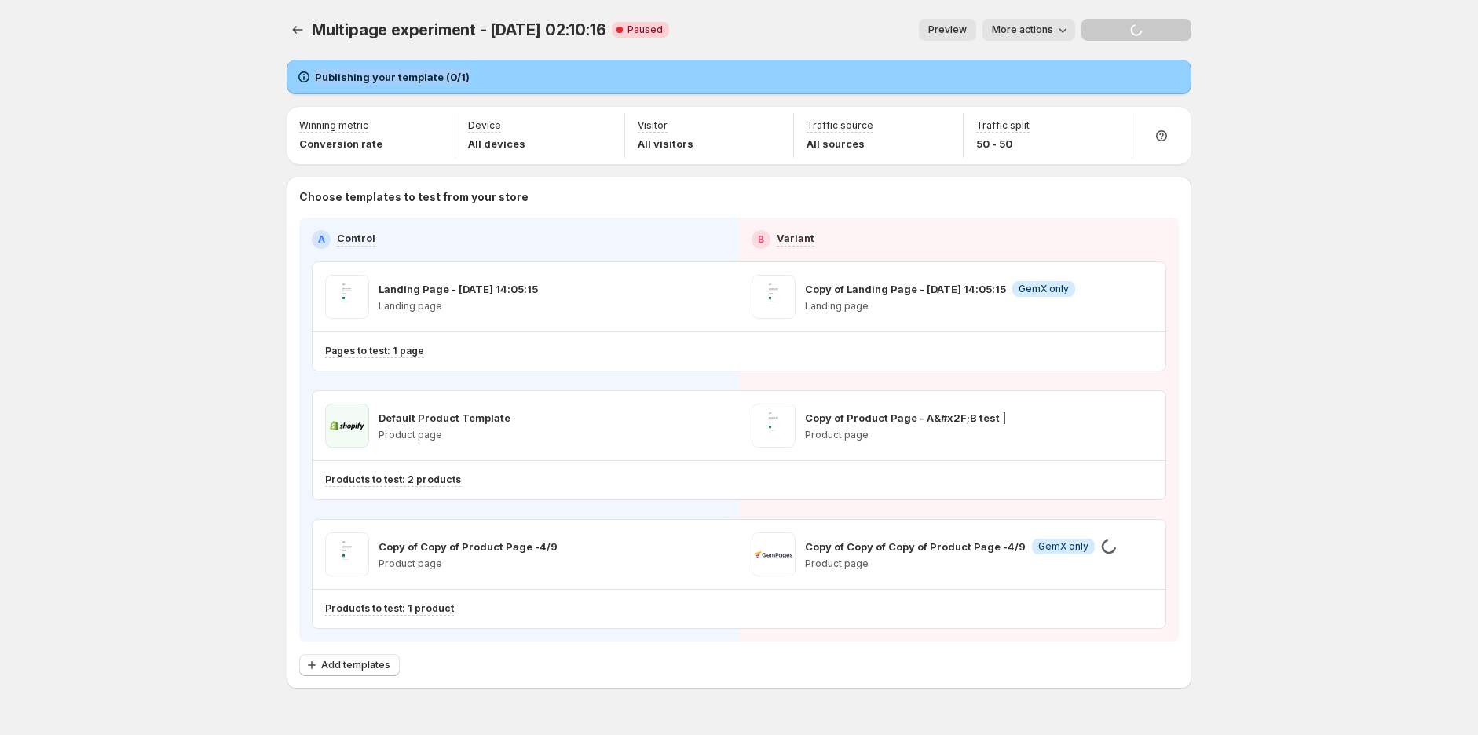
drag, startPoint x: 299, startPoint y: 61, endPoint x: 482, endPoint y: 62, distance: 183.0
click at [481, 61] on div "Publishing your template (0/1)" at bounding box center [739, 77] width 905 height 35
click at [501, 71] on div "Publishing your template (0/1)" at bounding box center [739, 77] width 886 height 16
drag, startPoint x: 571, startPoint y: 73, endPoint x: 367, endPoint y: 75, distance: 204.2
click at [367, 75] on div "Publishing your template (0/1)" at bounding box center [739, 77] width 886 height 16
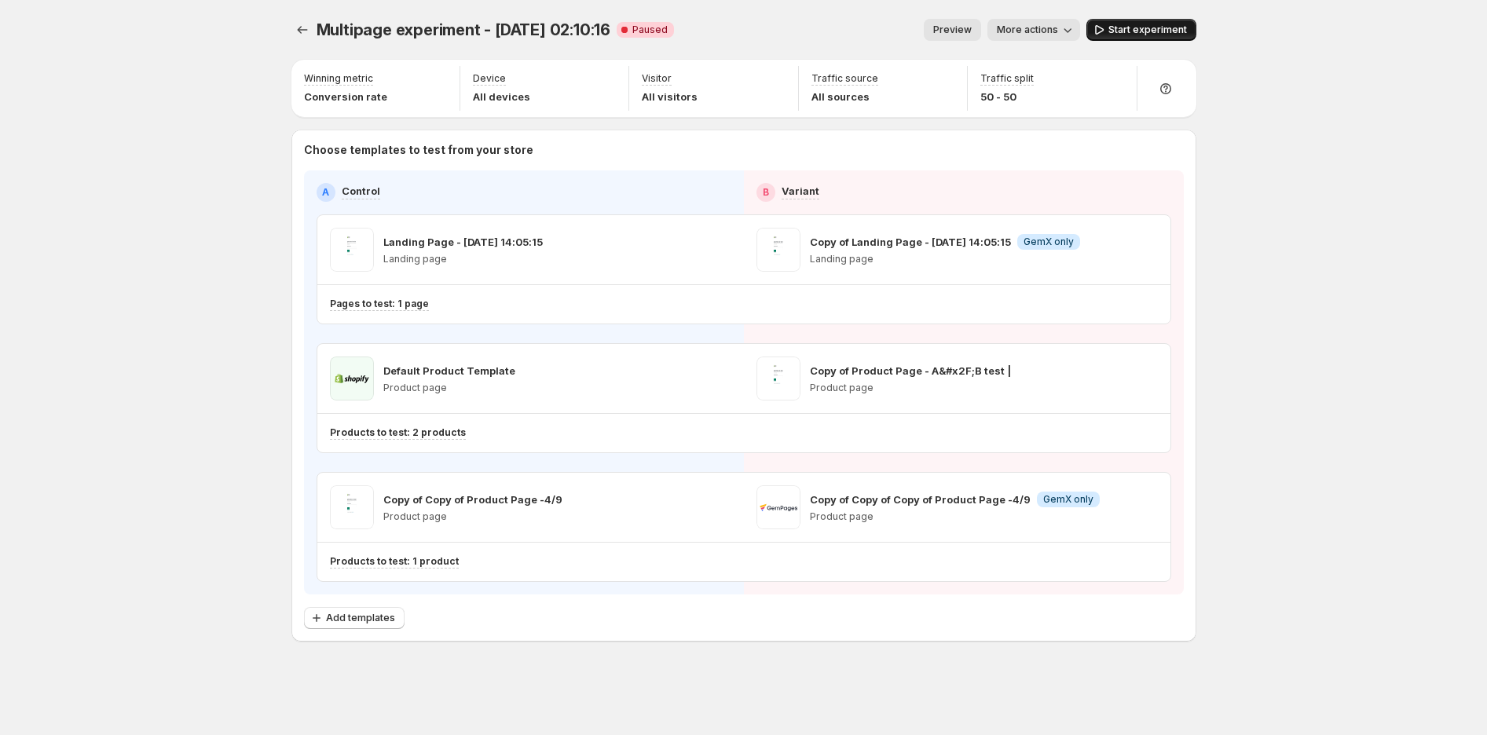
click at [1118, 27] on span "Start experiment" at bounding box center [1147, 30] width 79 height 13
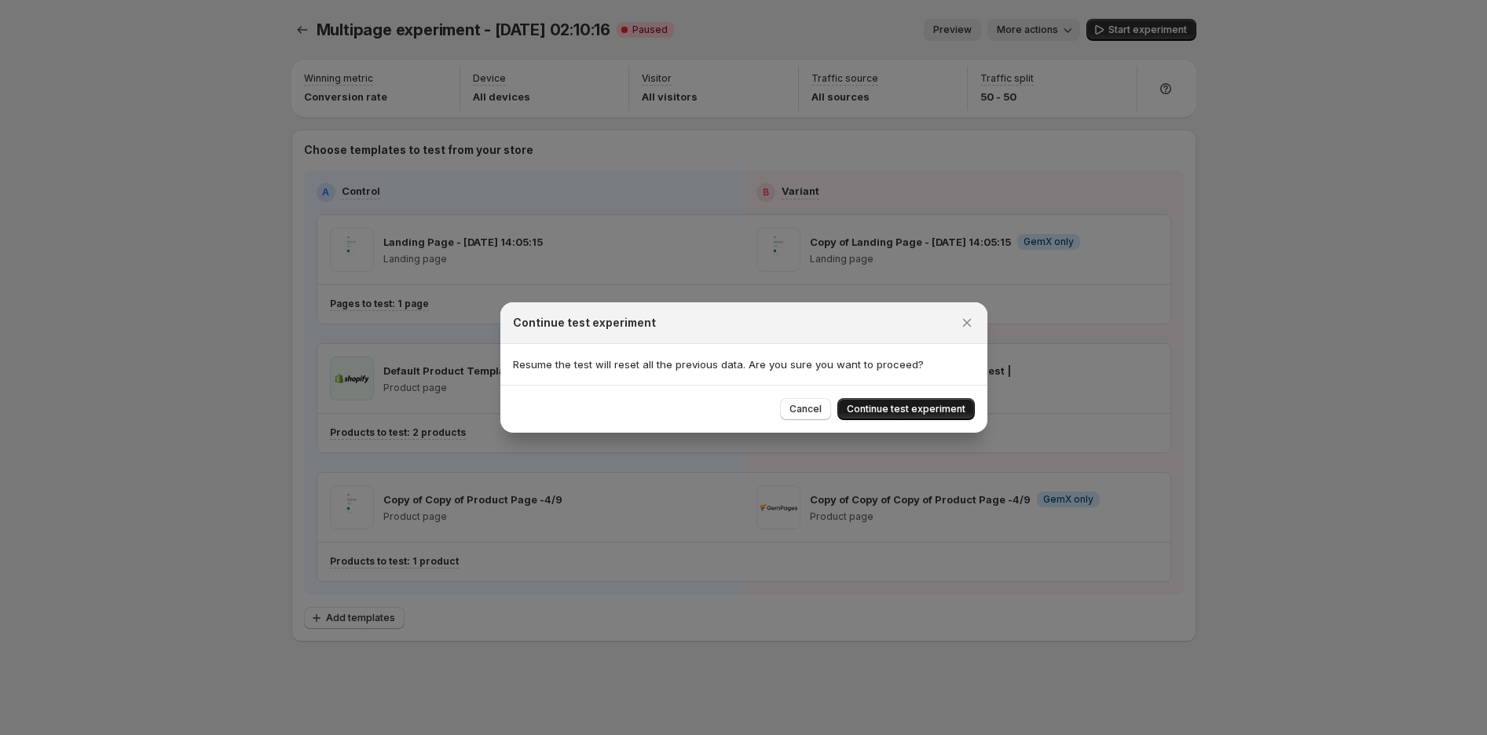
click at [901, 408] on span "Continue test experiment" at bounding box center [906, 409] width 119 height 13
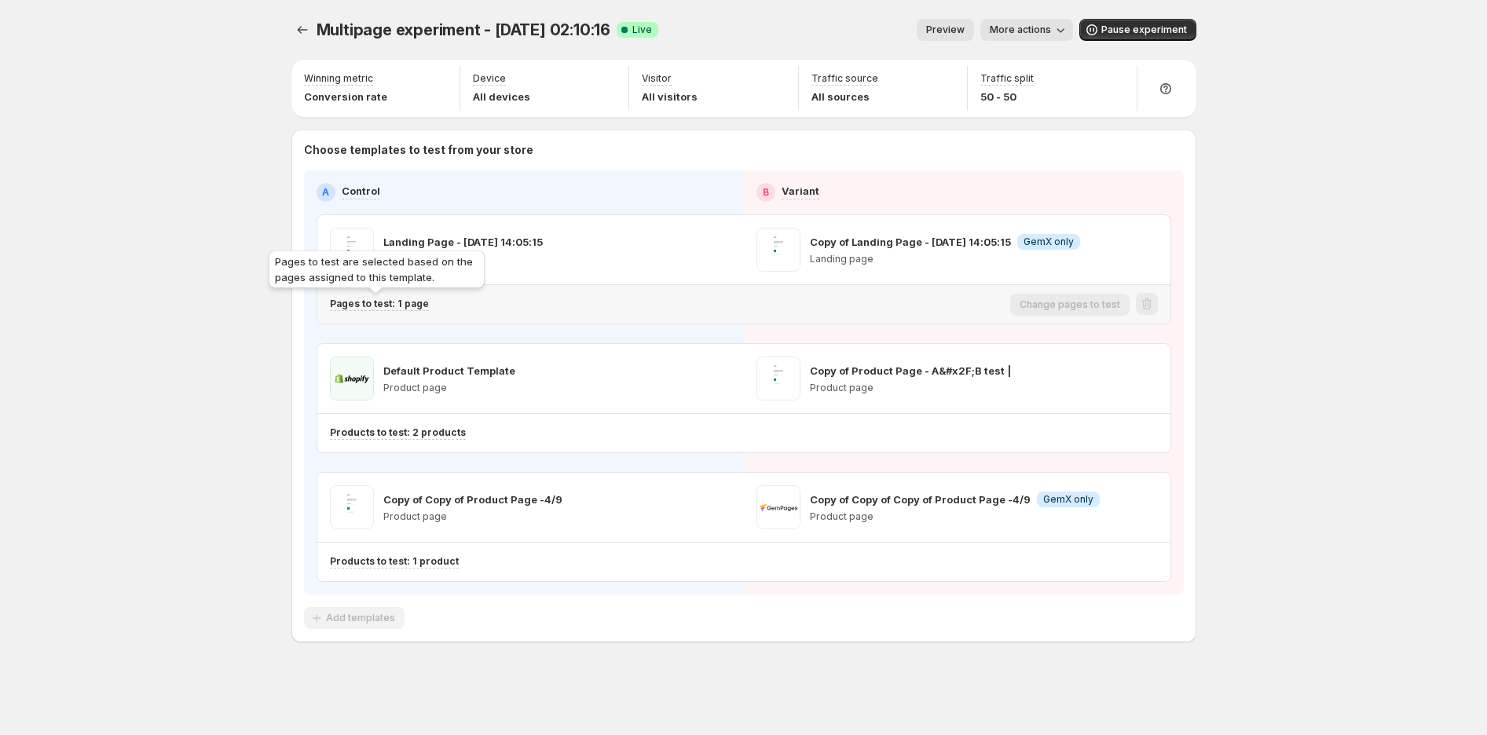
click at [404, 305] on p "Pages to test: 1 page" at bounding box center [379, 304] width 99 height 13
click at [404, 307] on p "Pages to test: 1 page" at bounding box center [379, 304] width 99 height 13
click at [423, 301] on p "Pages to test: 1 page" at bounding box center [379, 304] width 99 height 13
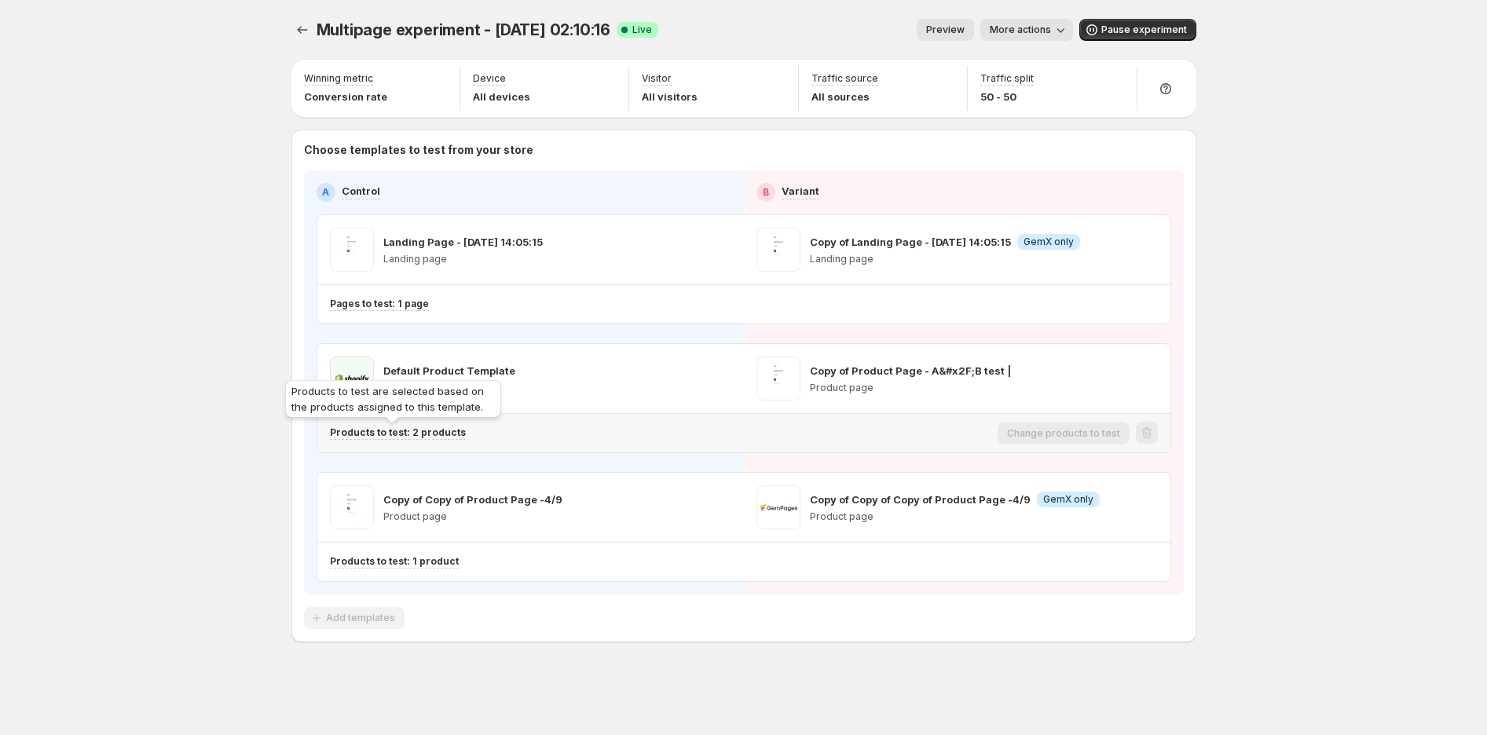
click at [426, 436] on p "Products to test: 2 products" at bounding box center [398, 432] width 136 height 13
click at [433, 434] on p "Products to test: 2 products" at bounding box center [398, 432] width 136 height 13
click at [378, 434] on p "Products to test: 2 products" at bounding box center [398, 432] width 136 height 13
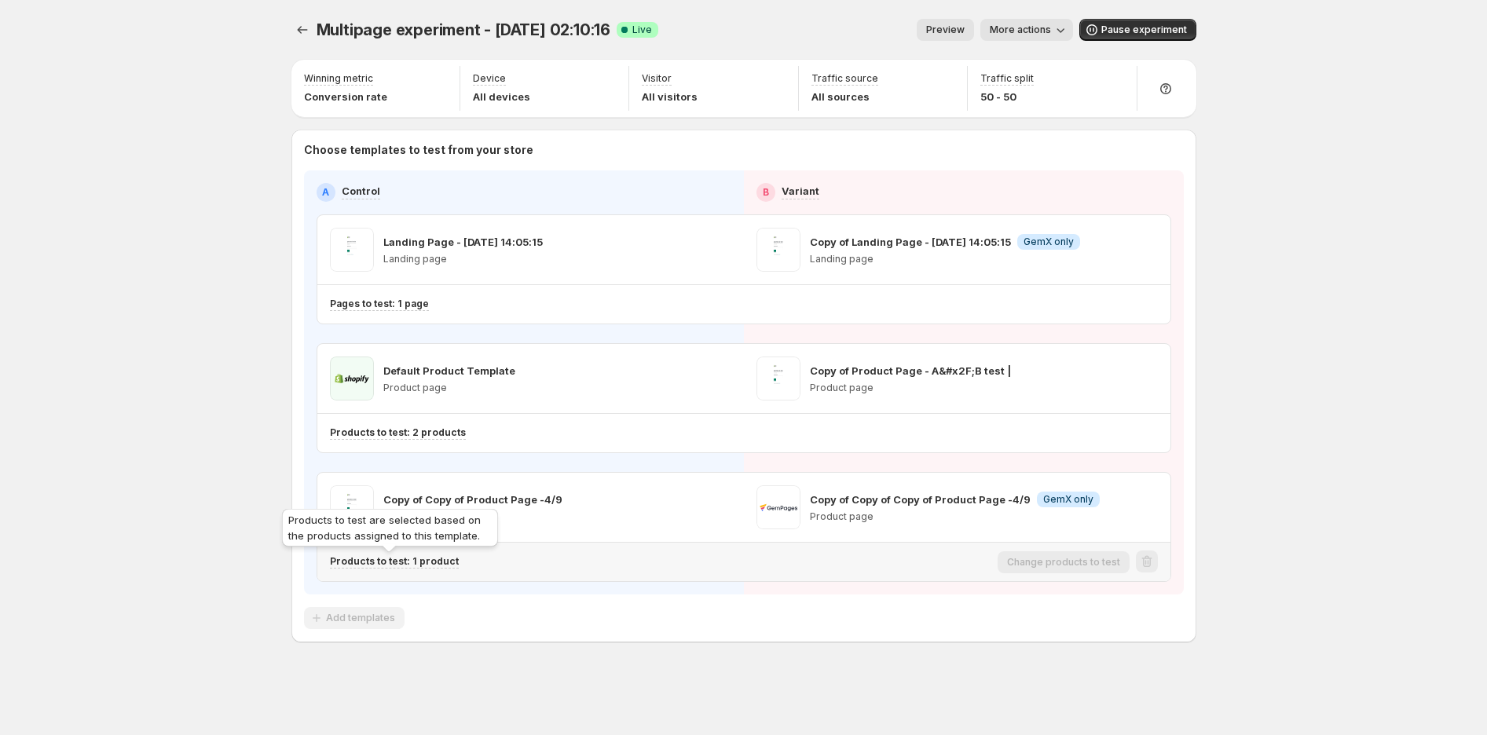
click at [383, 568] on div "Products to test: 1 product" at bounding box center [394, 561] width 129 height 13
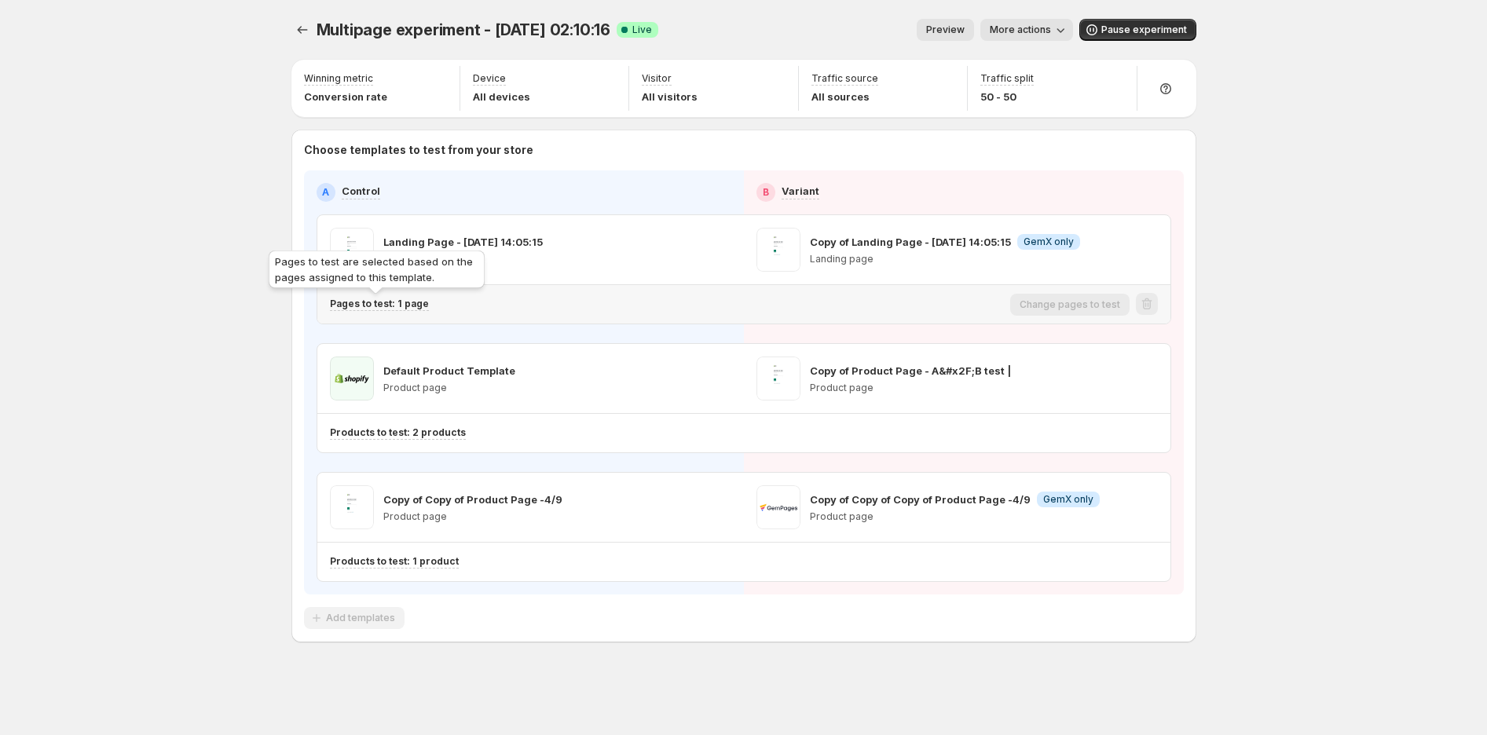
click at [401, 300] on p "Pages to test: 1 page" at bounding box center [379, 304] width 99 height 13
